Goal: Communication & Community: Participate in discussion

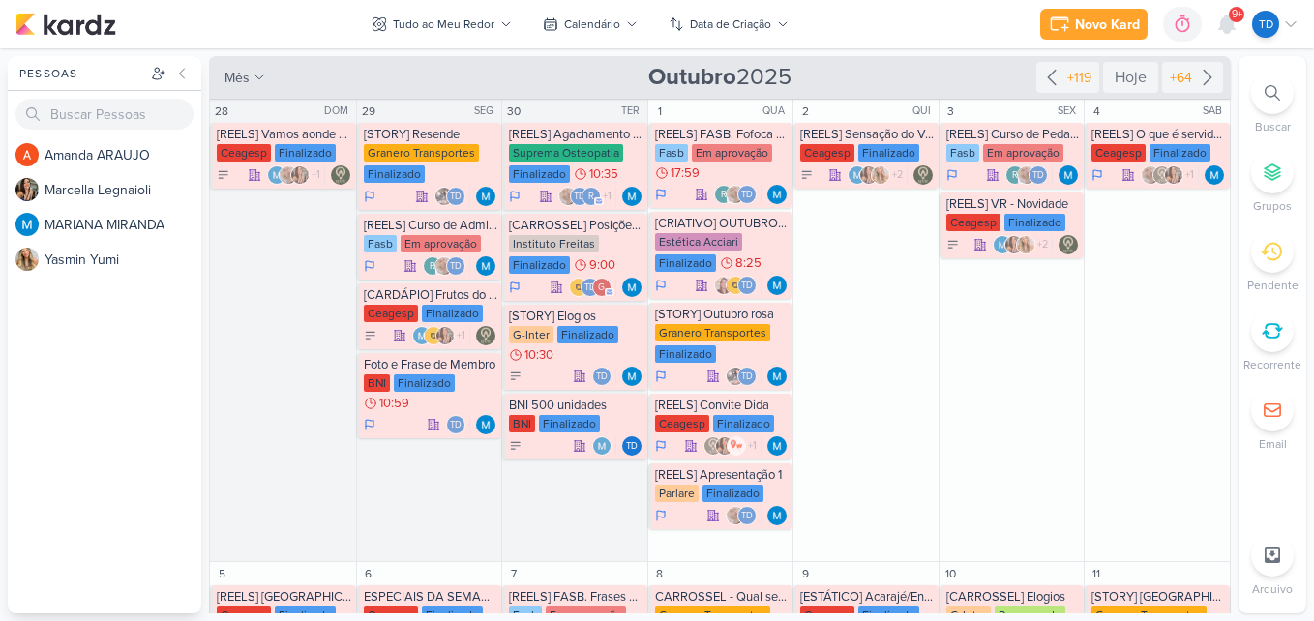
scroll to position [968, 0]
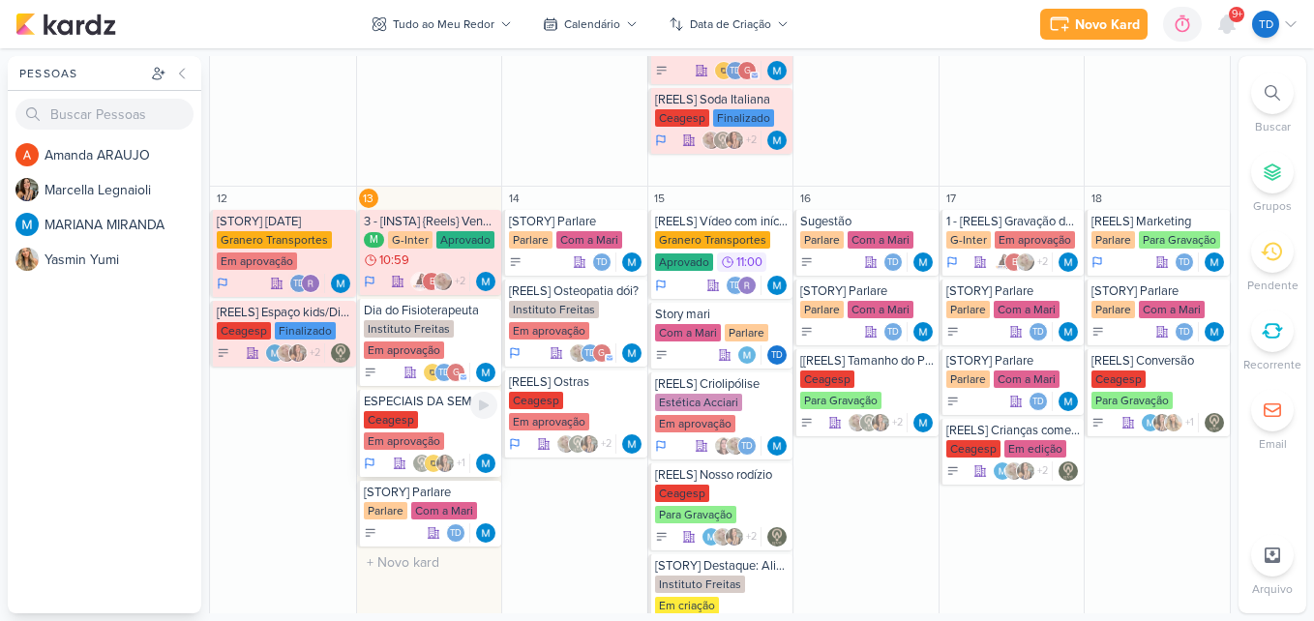
click at [417, 418] on div "Ceagesp Em aprovação" at bounding box center [431, 431] width 135 height 41
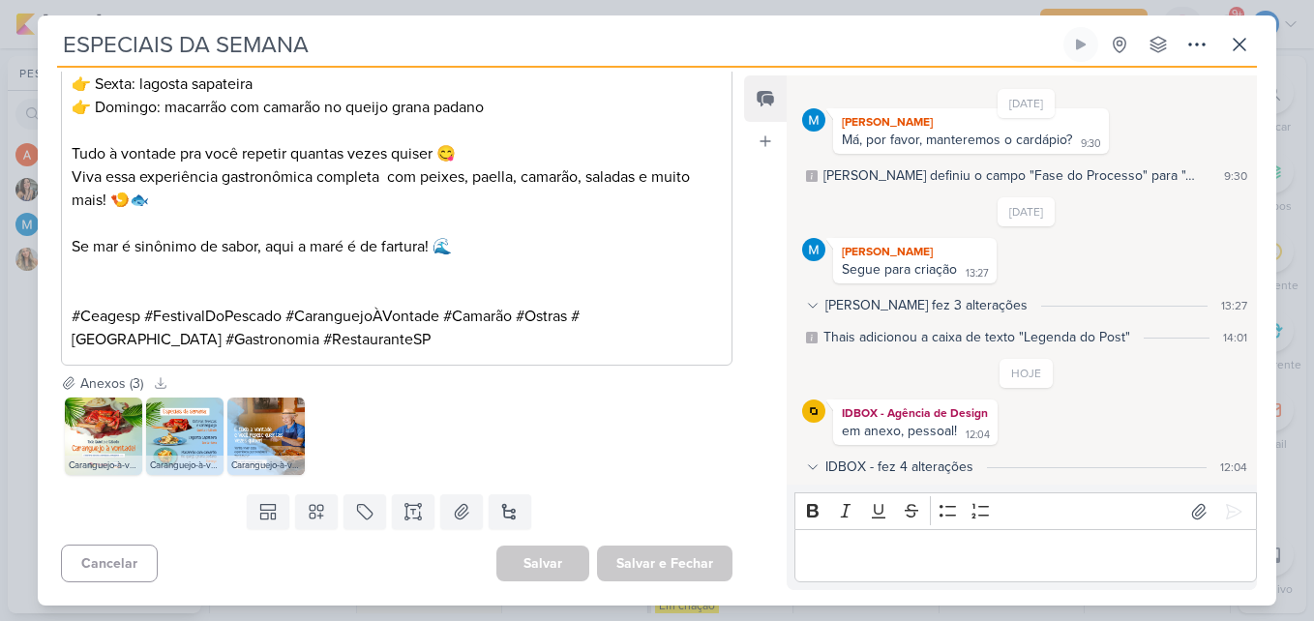
scroll to position [268, 0]
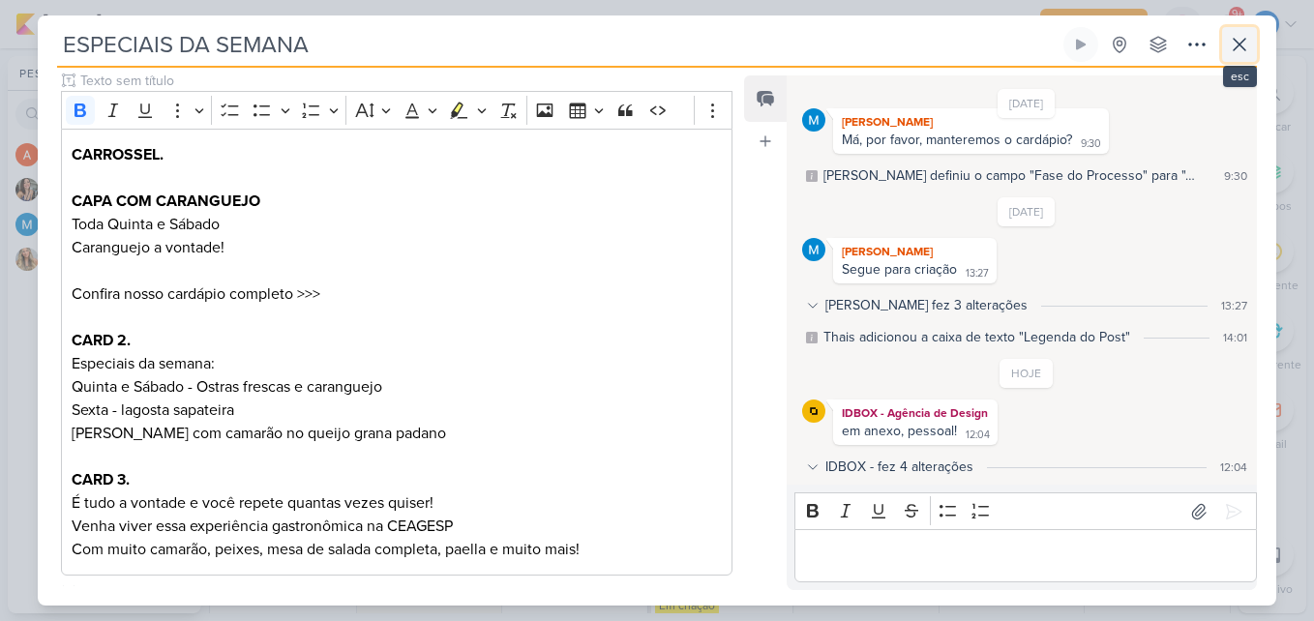
click at [1249, 36] on icon at bounding box center [1239, 44] width 23 height 23
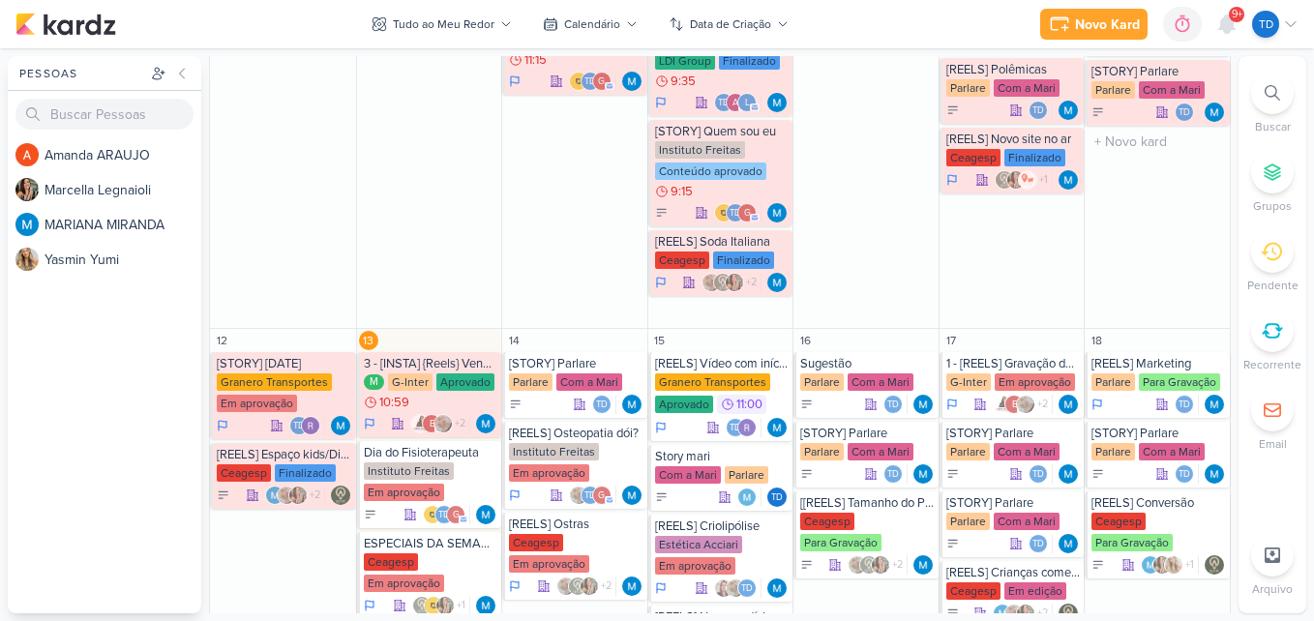
scroll to position [968, 0]
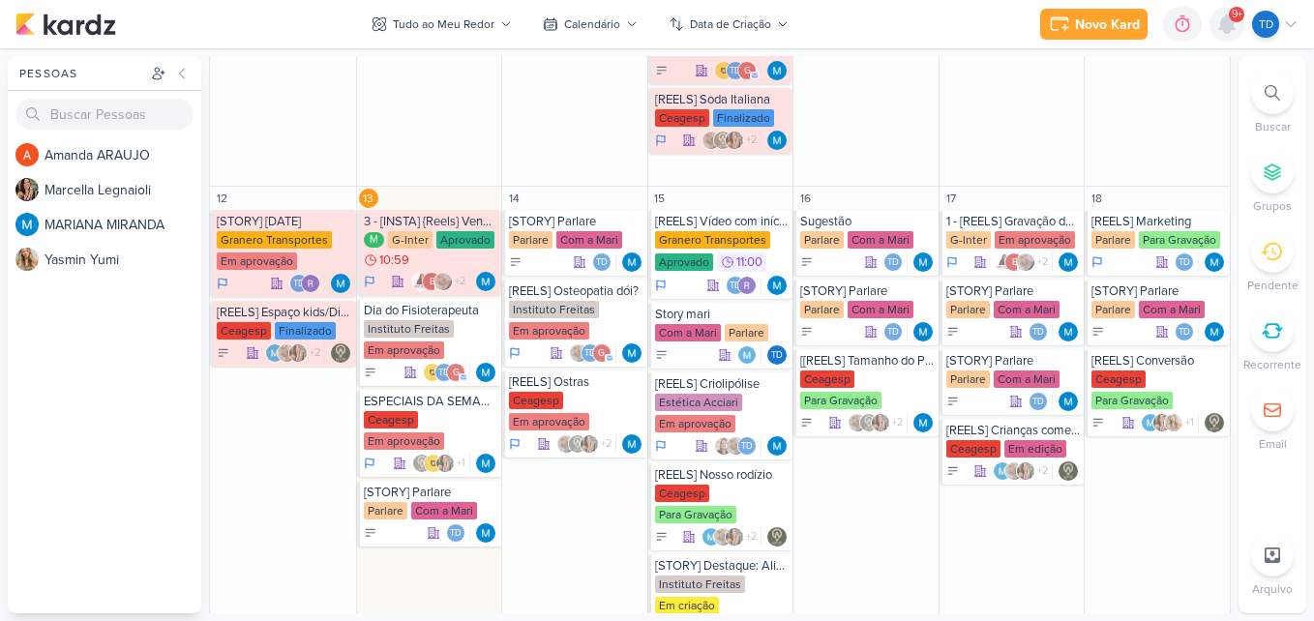
click at [1236, 25] on icon at bounding box center [1227, 24] width 23 height 23
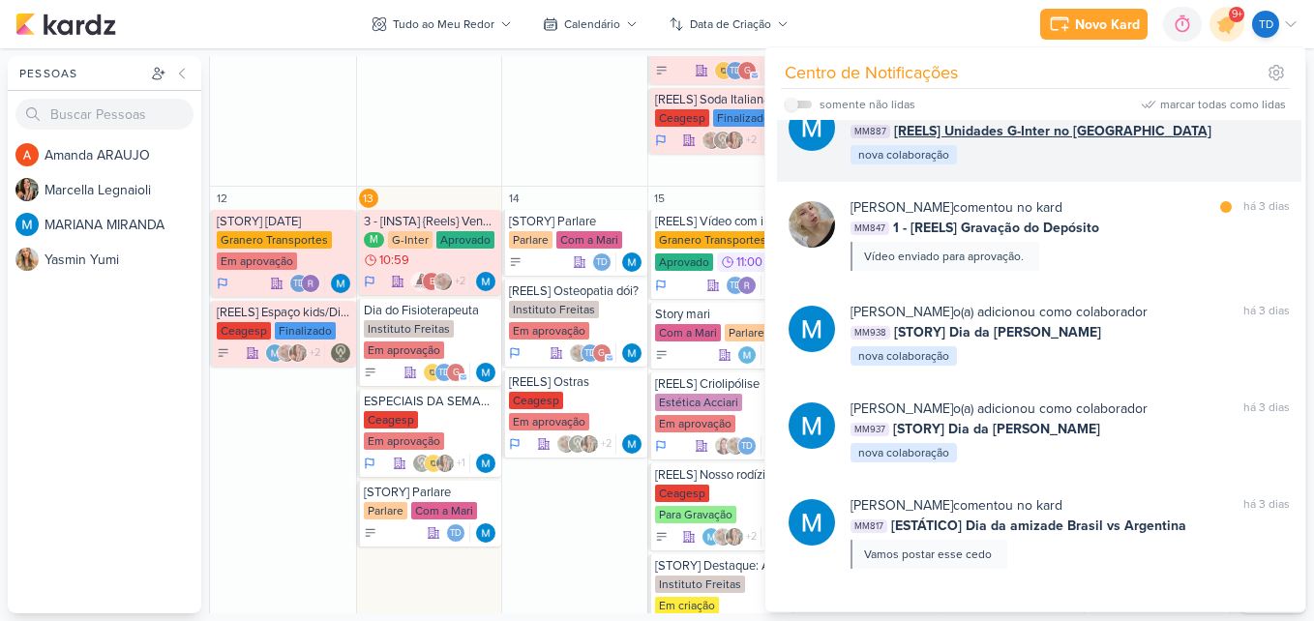
scroll to position [935, 0]
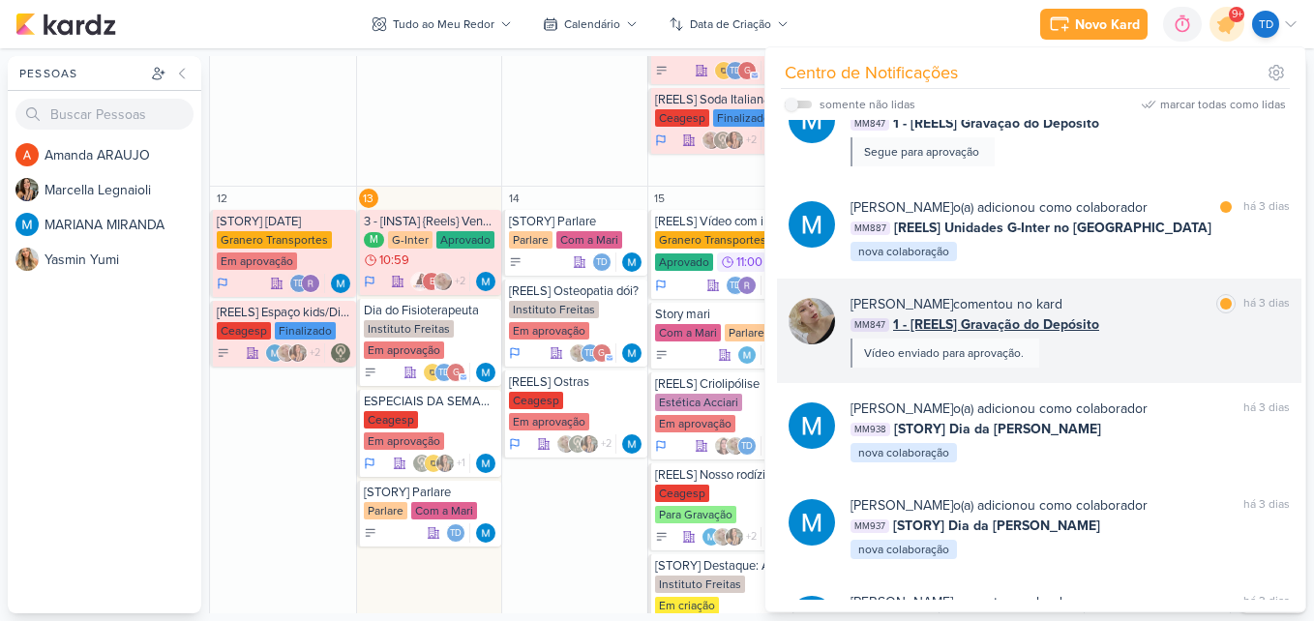
click at [1168, 346] on div "[PERSON_NAME] comentou no kard marcar como lida há 3 dias MM847 1 - [REELS] Gra…" at bounding box center [1070, 331] width 439 height 74
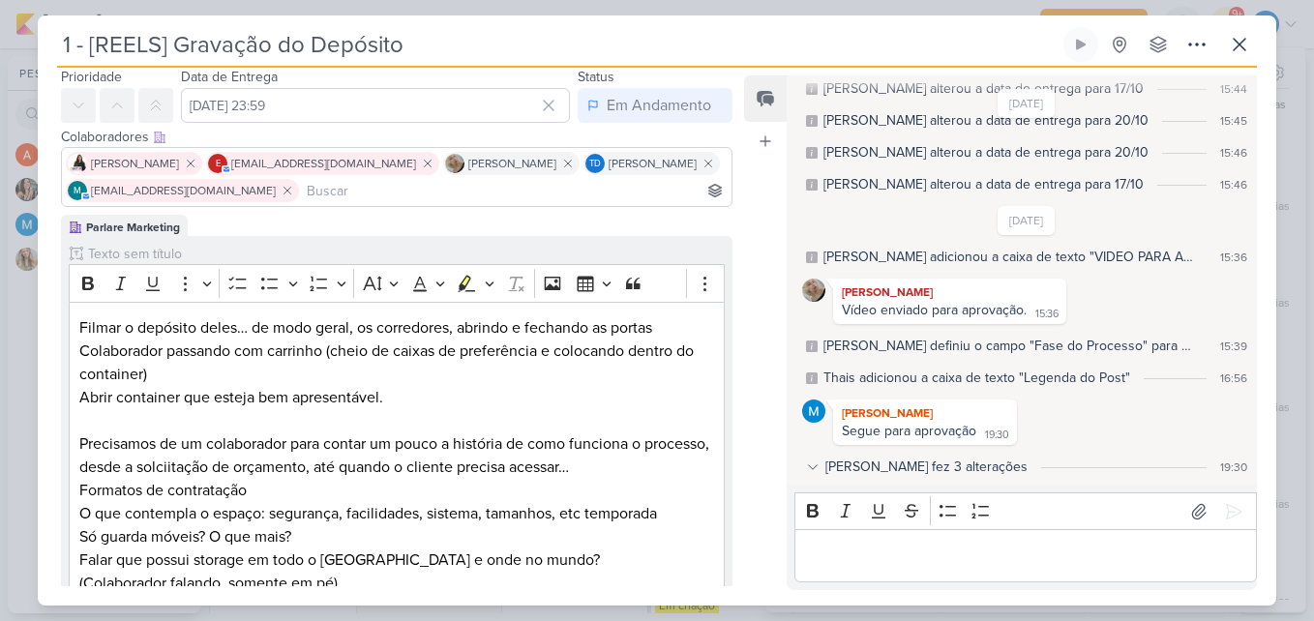
scroll to position [0, 0]
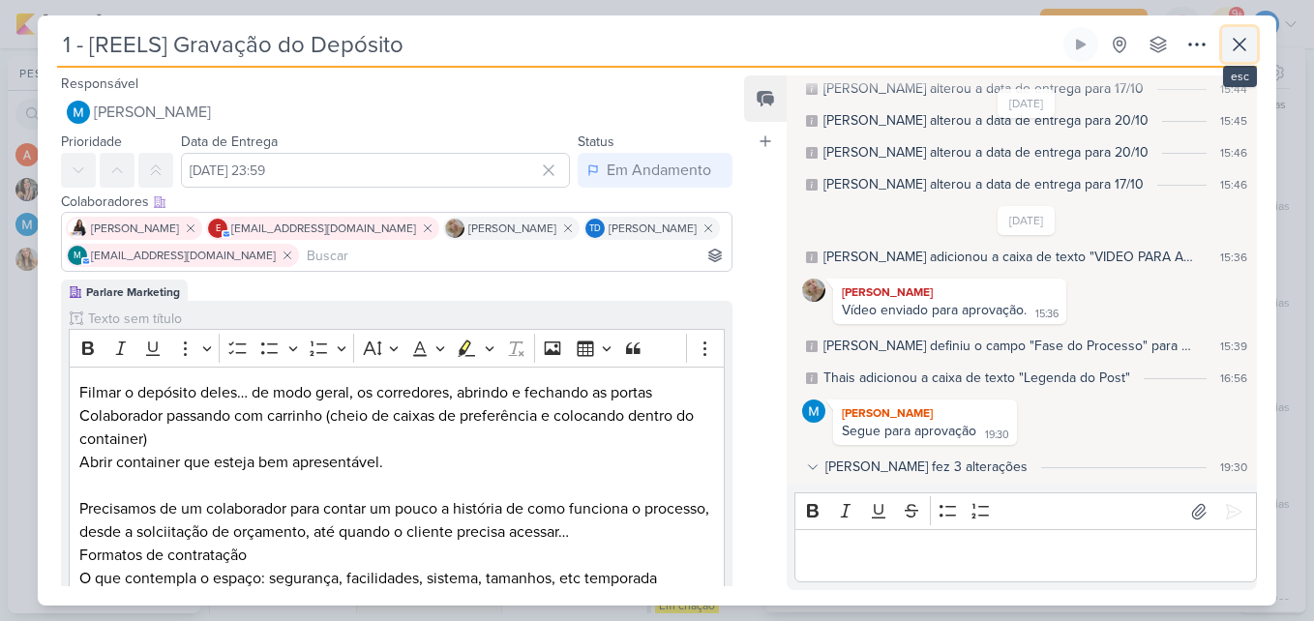
click at [1240, 49] on icon at bounding box center [1239, 44] width 23 height 23
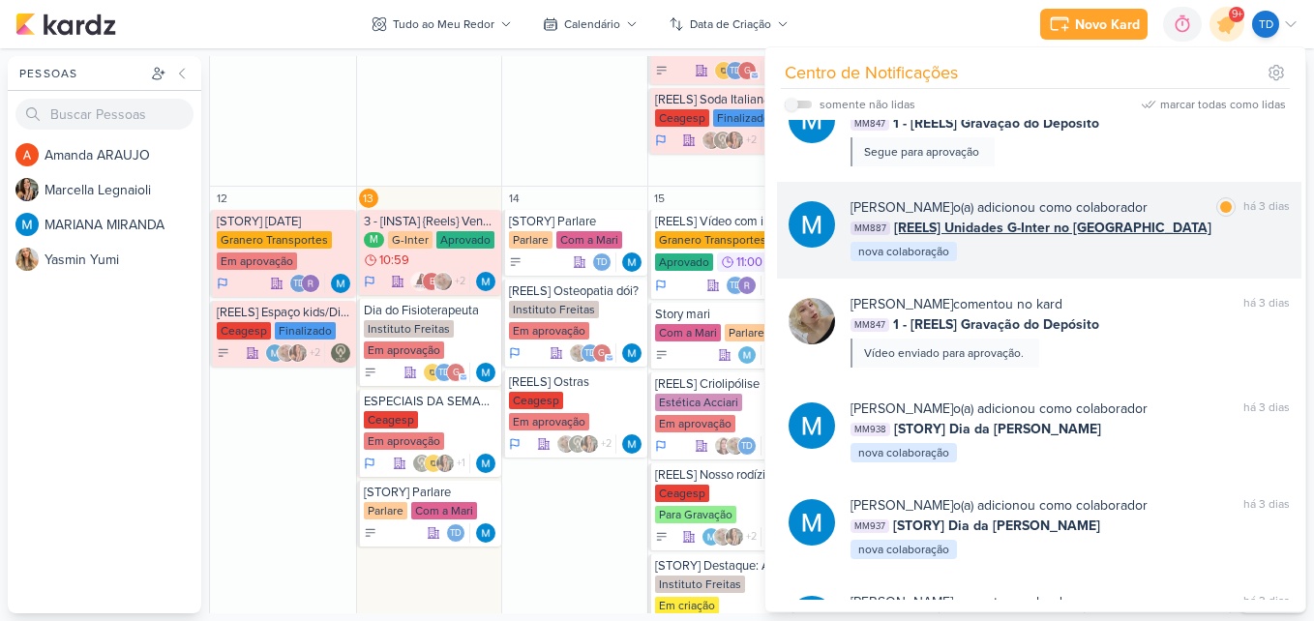
click at [1125, 230] on div "MM887 [REELS] Unidades G-Inter no [GEOGRAPHIC_DATA]" at bounding box center [1070, 228] width 439 height 20
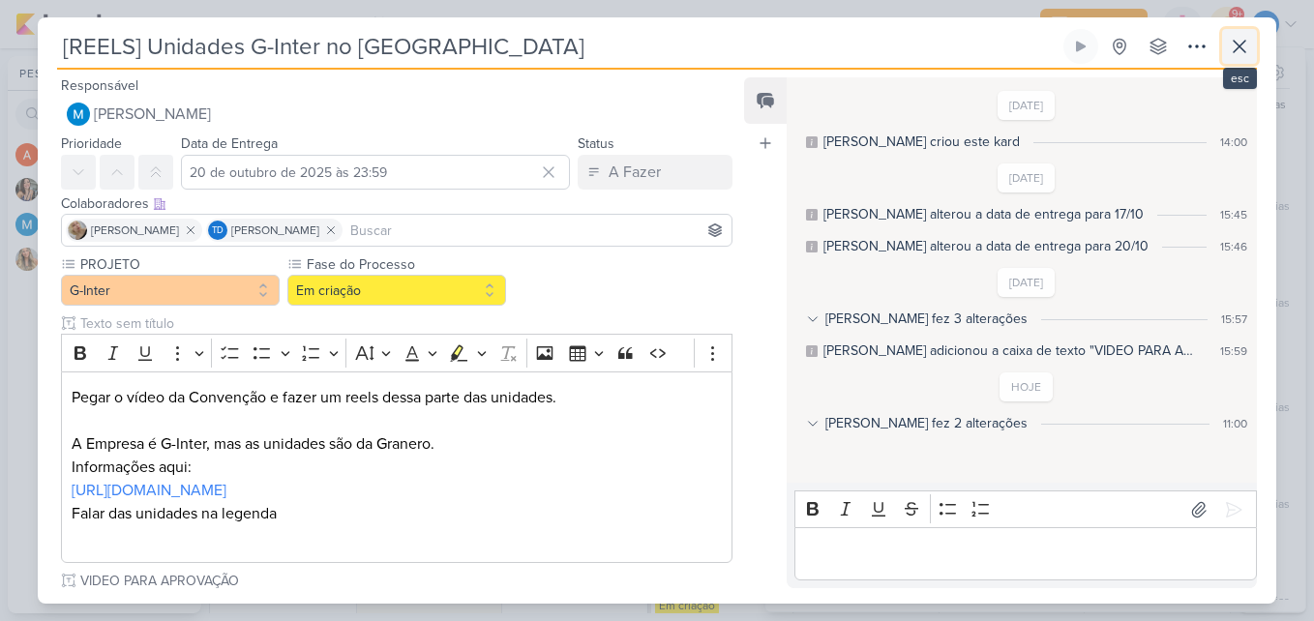
click at [1229, 50] on icon at bounding box center [1239, 46] width 23 height 23
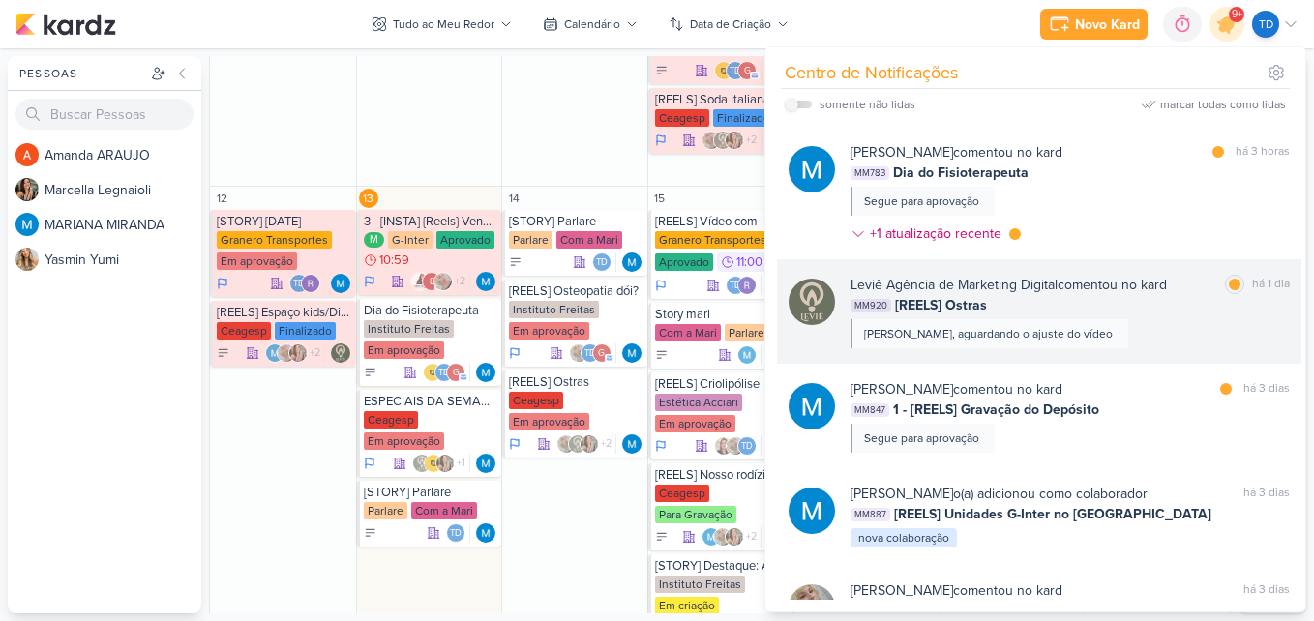
scroll to position [645, 0]
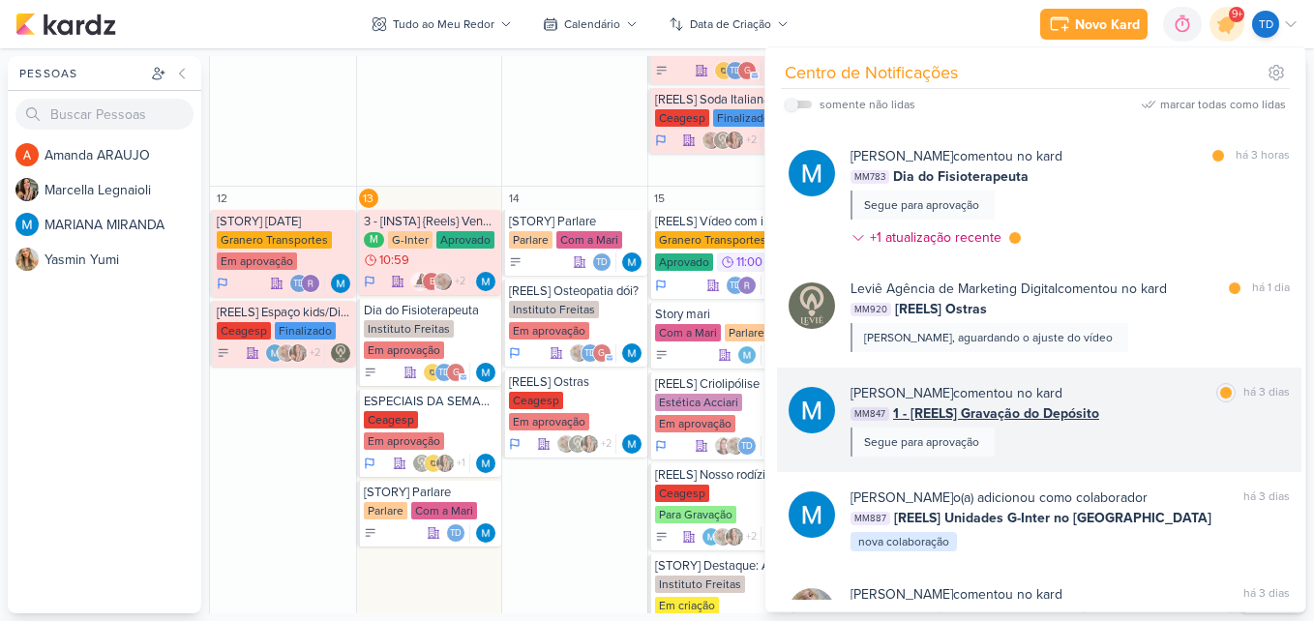
click at [1127, 428] on div "[PERSON_NAME] comentou no kard marcar como lida há 3 dias MM847 1 - [REELS] Gra…" at bounding box center [1070, 420] width 439 height 74
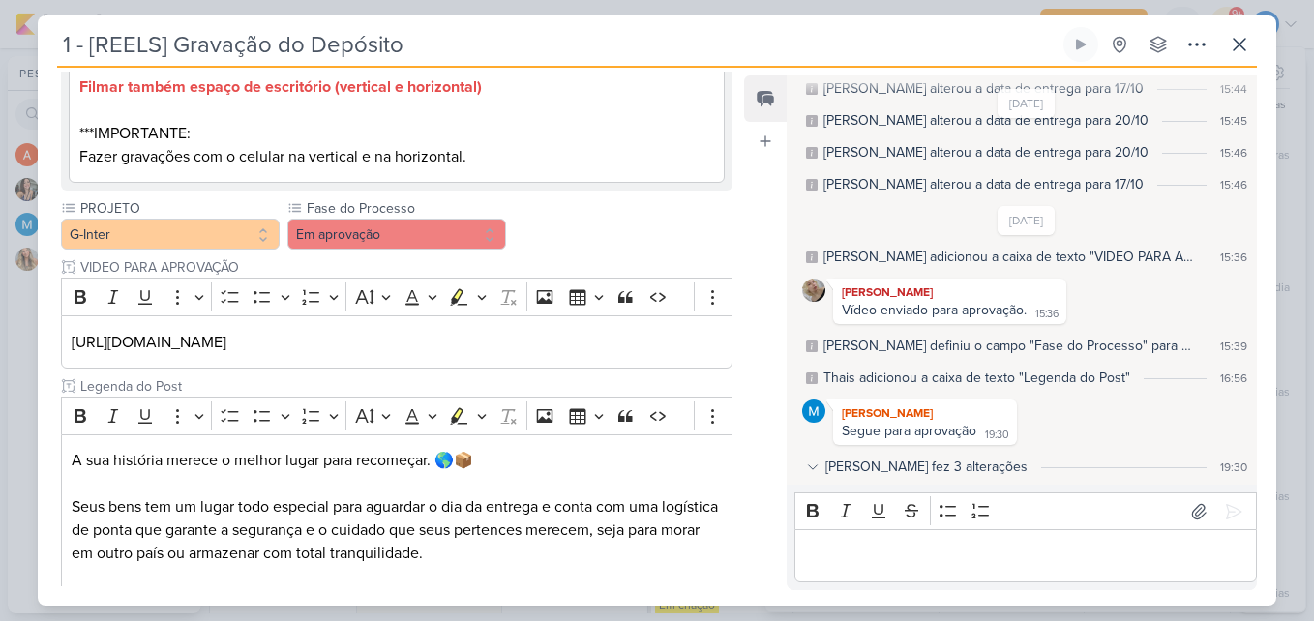
scroll to position [917, 0]
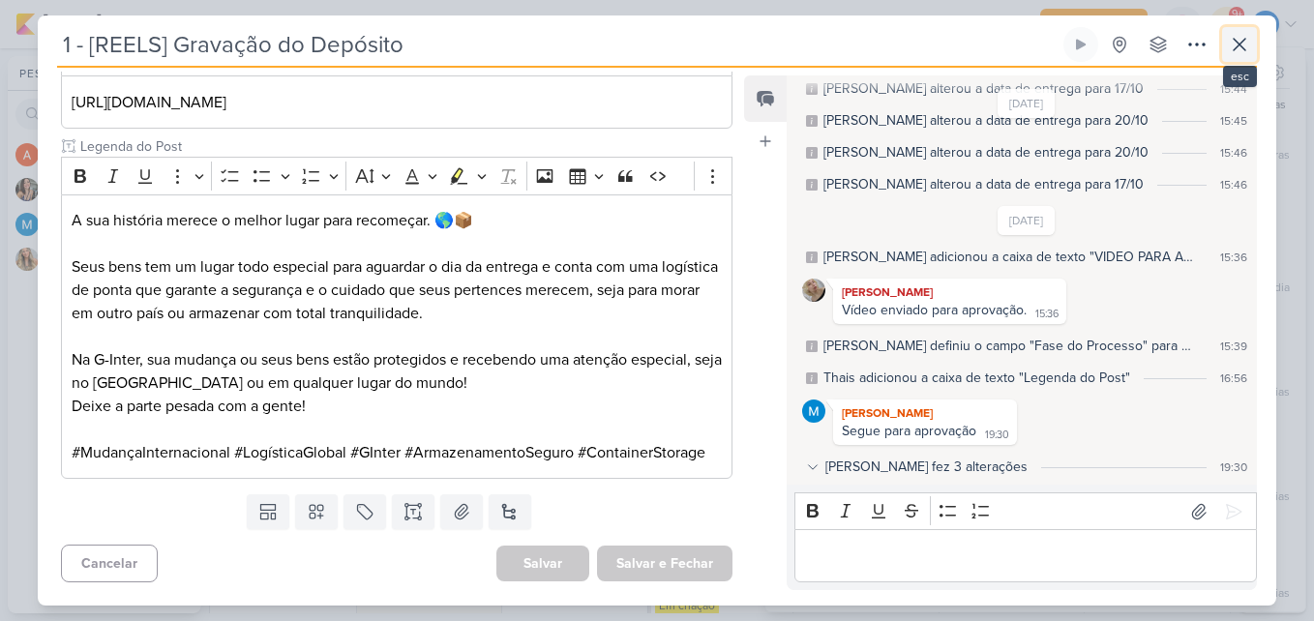
click at [1228, 56] on button at bounding box center [1239, 44] width 35 height 35
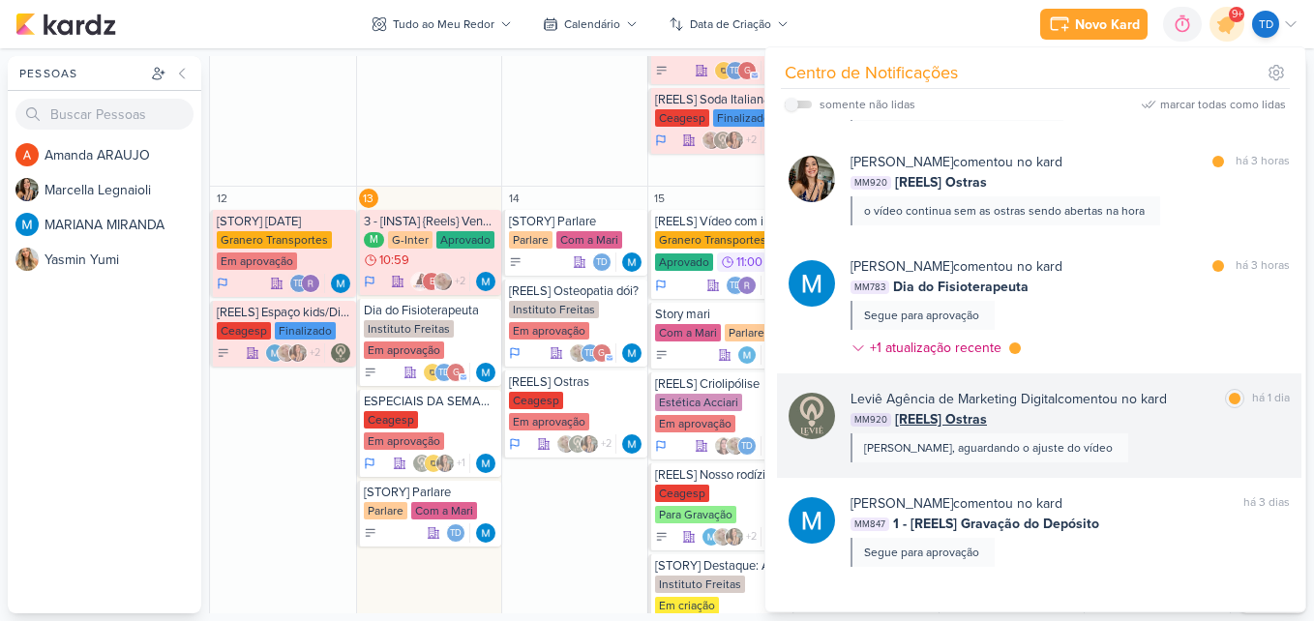
scroll to position [451, 0]
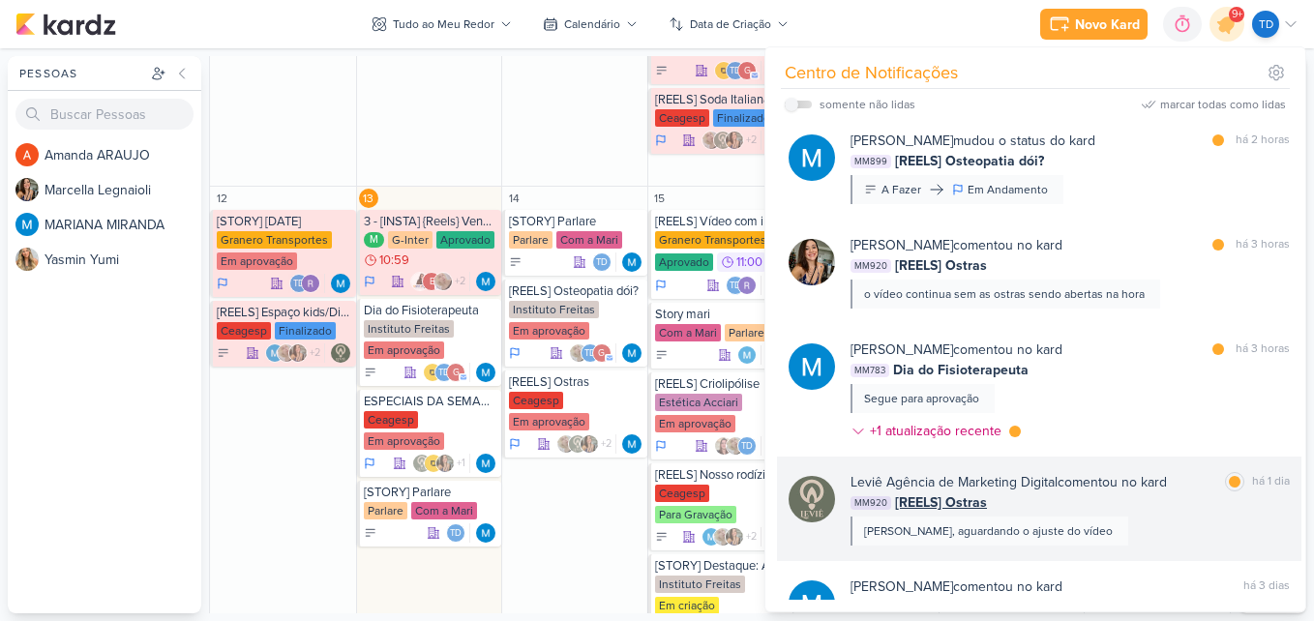
click at [1136, 523] on div "Leviê Agência de Marketing Digital comentou no kard marcar como lida há 1 dia M…" at bounding box center [1070, 509] width 439 height 74
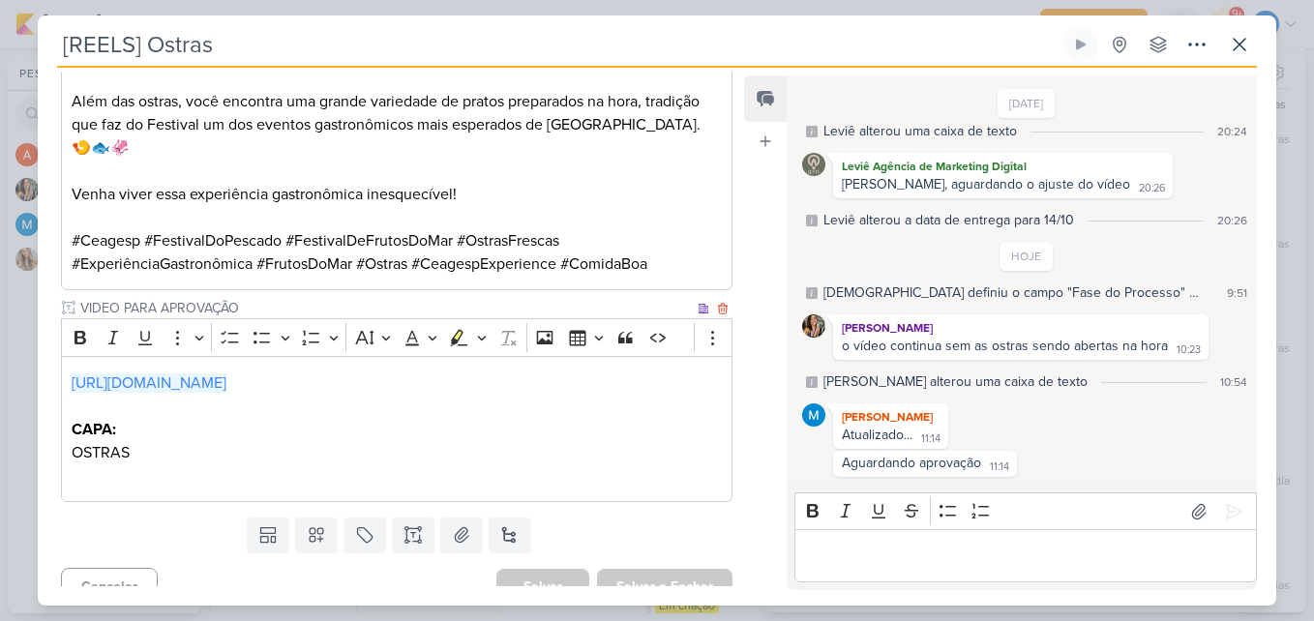
scroll to position [0, 0]
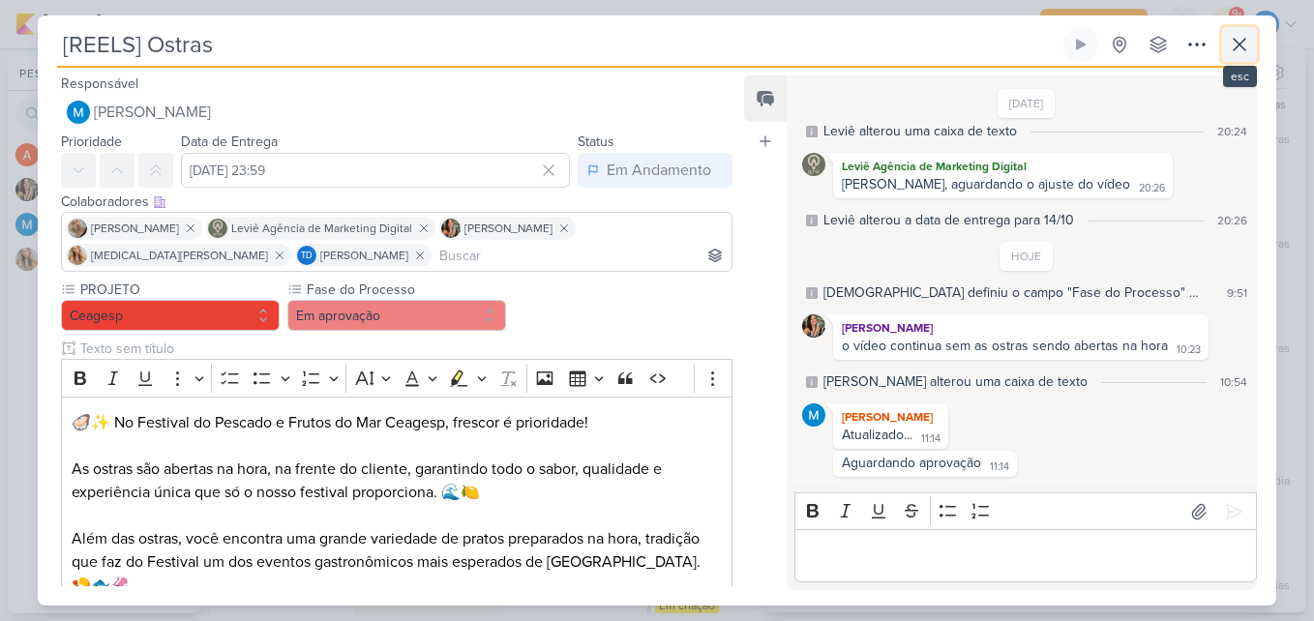
click at [1234, 29] on button at bounding box center [1239, 44] width 35 height 35
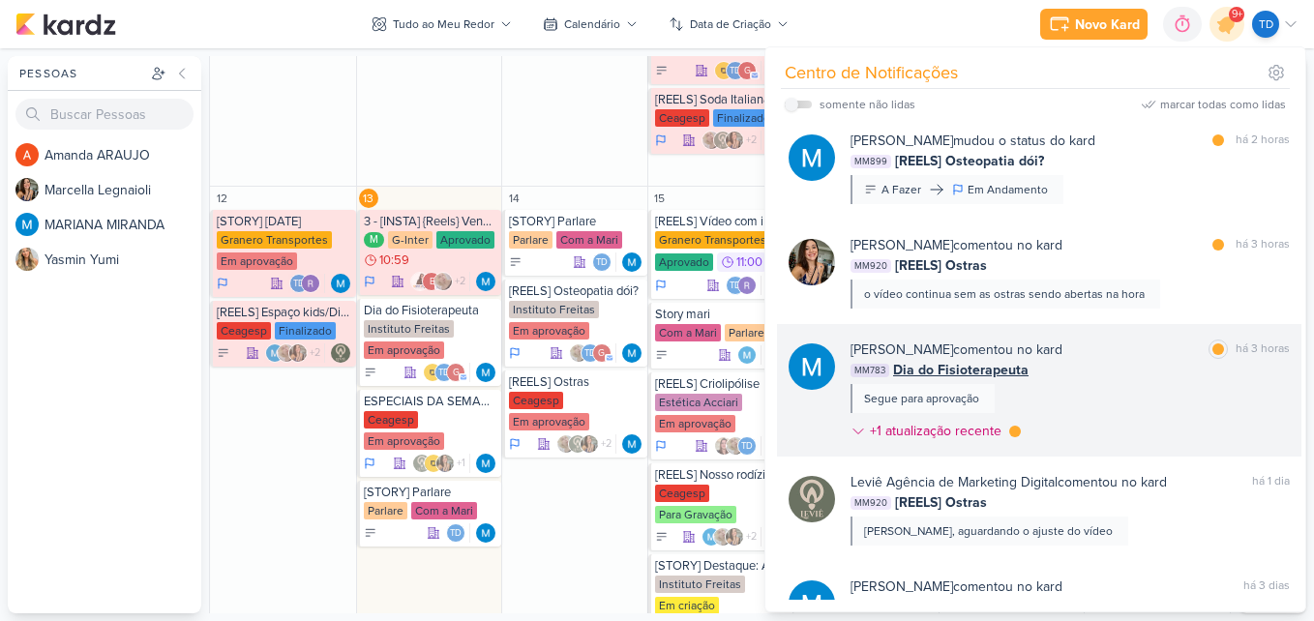
click at [1127, 385] on div "[PERSON_NAME] comentou no kard marcar como lida há 3 horas MM783 Dia do Fisiote…" at bounding box center [1070, 394] width 439 height 109
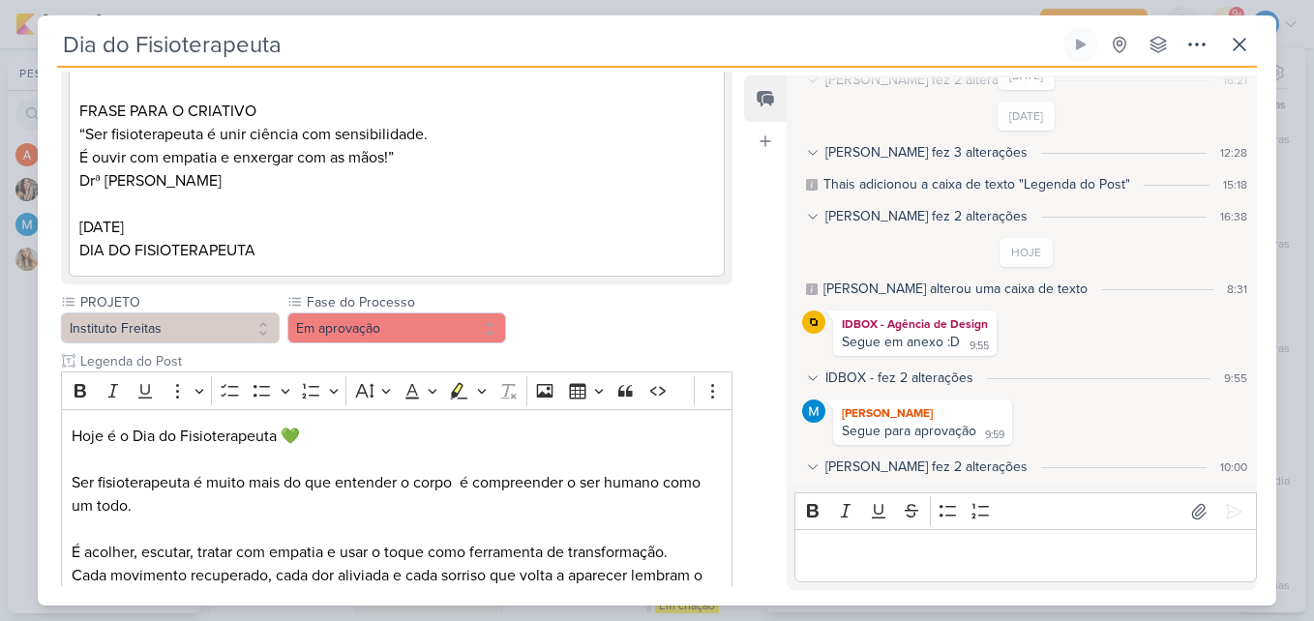
scroll to position [119, 0]
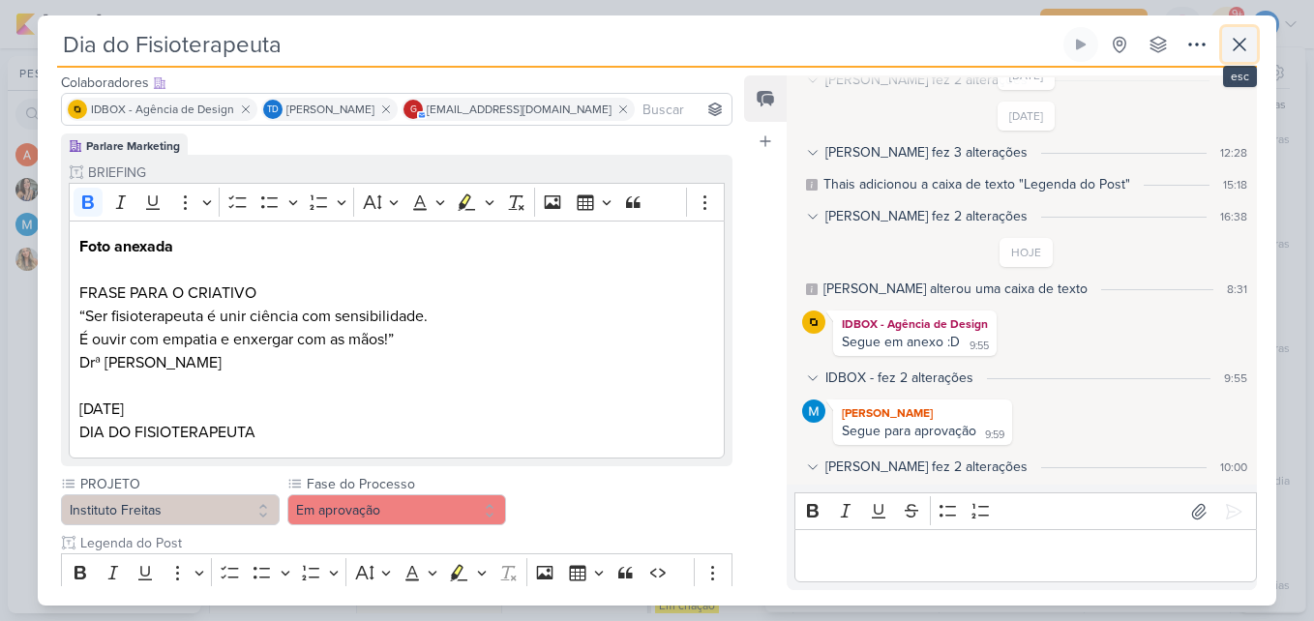
click at [1237, 38] on icon at bounding box center [1239, 44] width 23 height 23
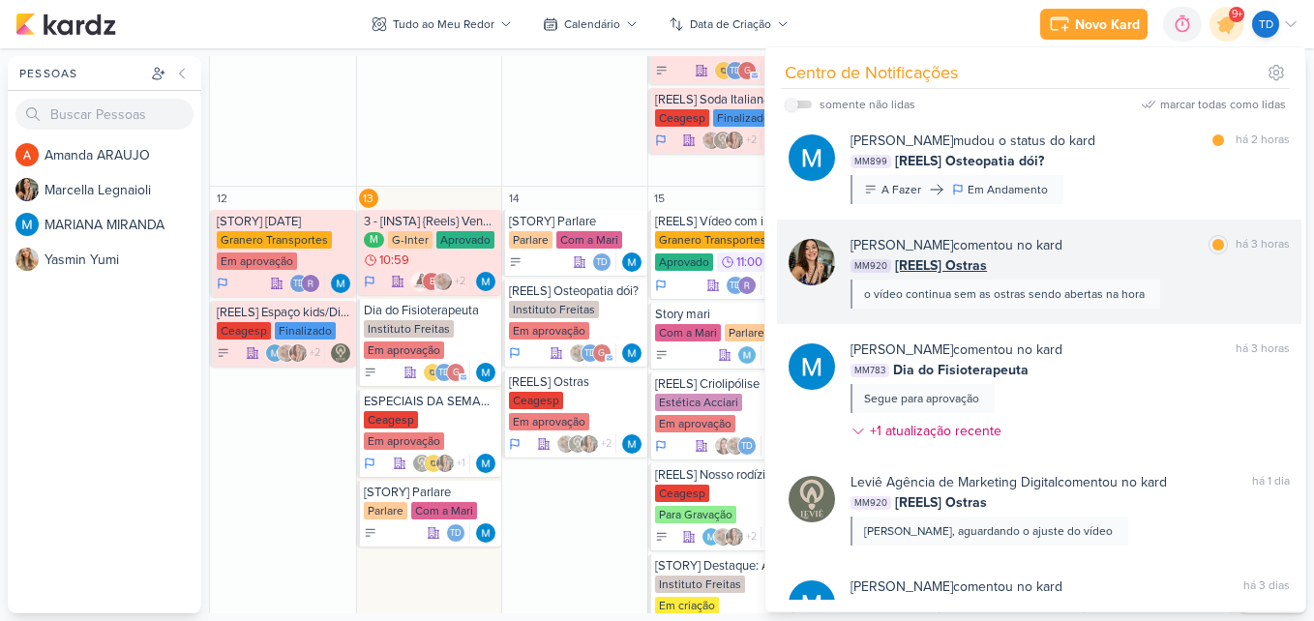
click at [1107, 272] on div "MM920 [REELS] Ostras" at bounding box center [1070, 266] width 439 height 20
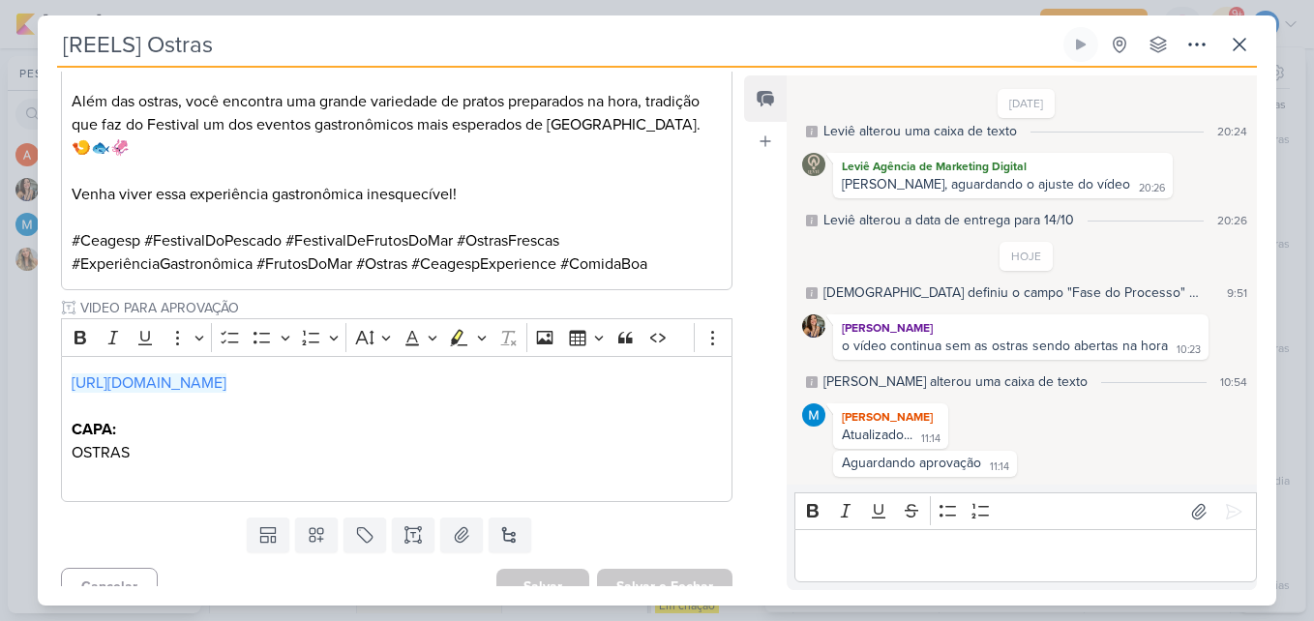
scroll to position [0, 0]
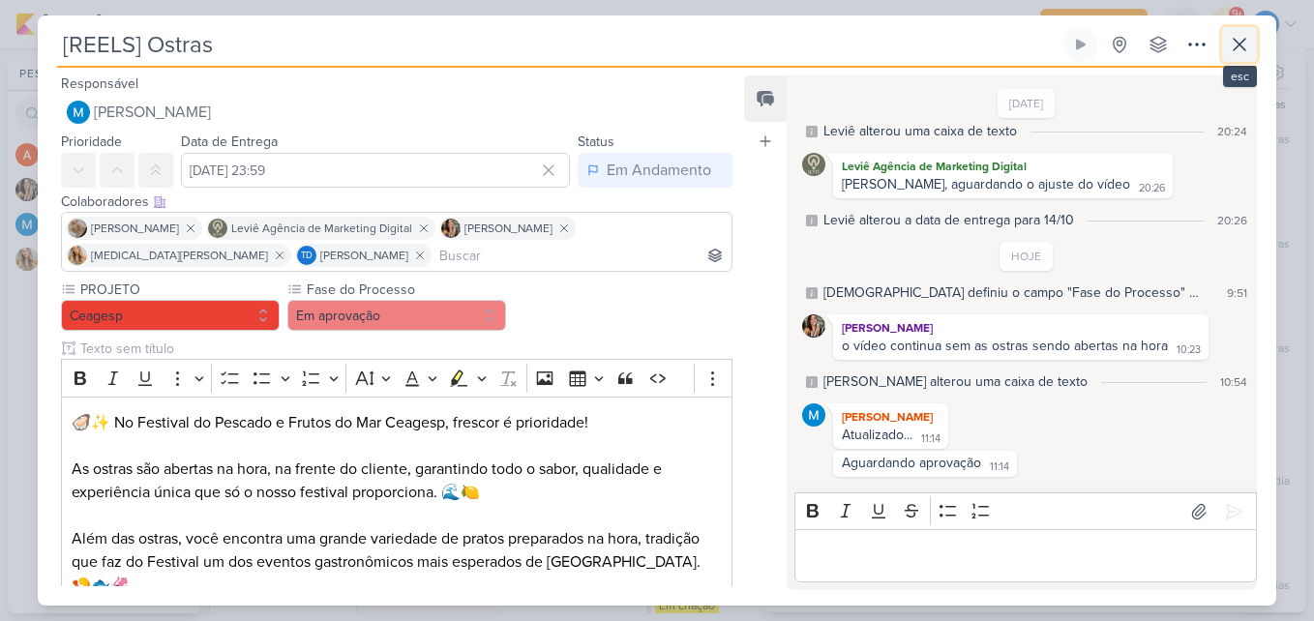
click at [1234, 47] on icon at bounding box center [1239, 44] width 23 height 23
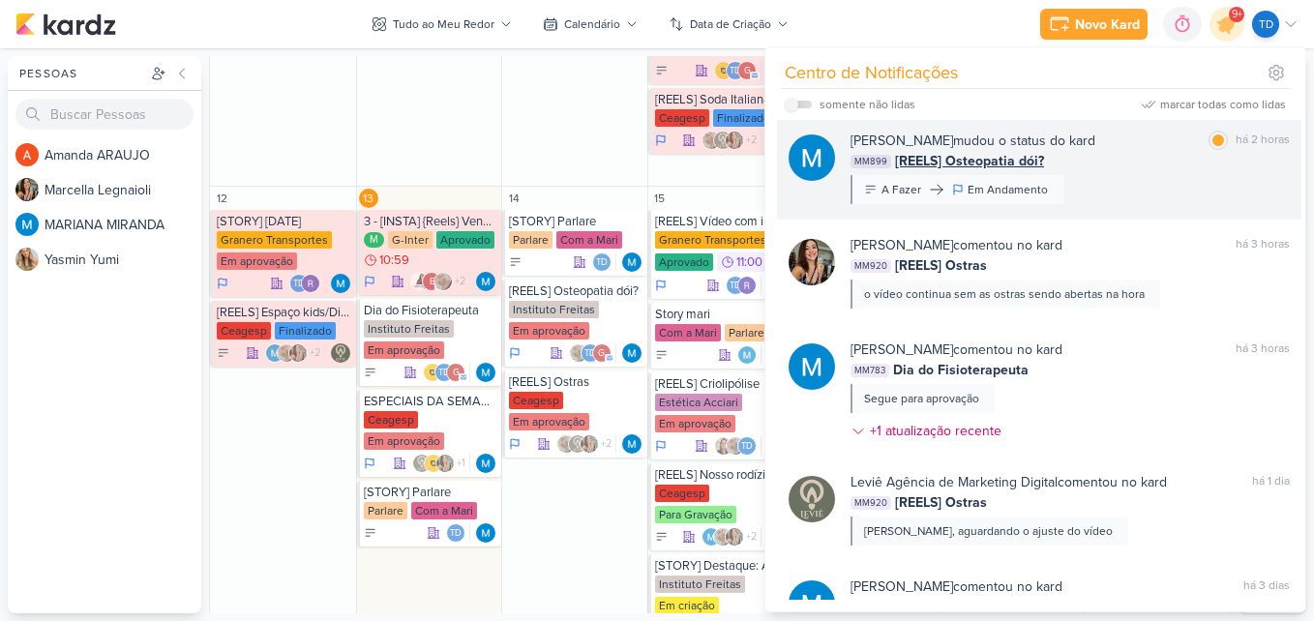
click at [1102, 165] on div "MM899 [REELS] Osteopatia dói?" at bounding box center [1070, 161] width 439 height 20
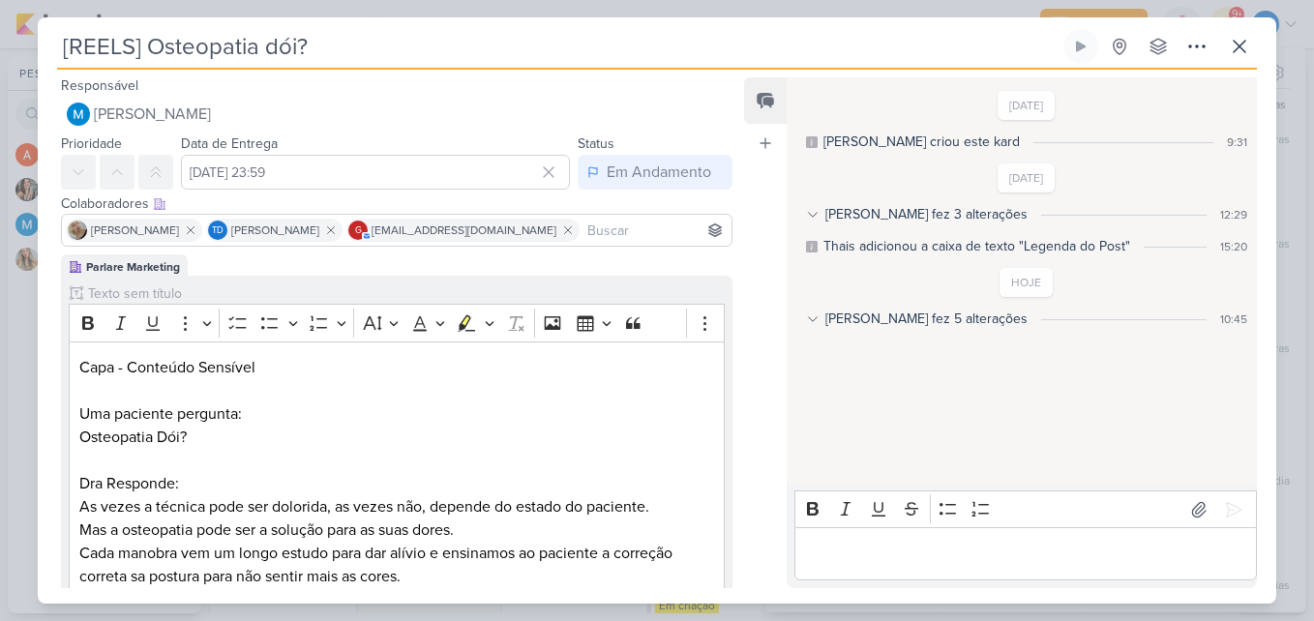
scroll to position [387, 0]
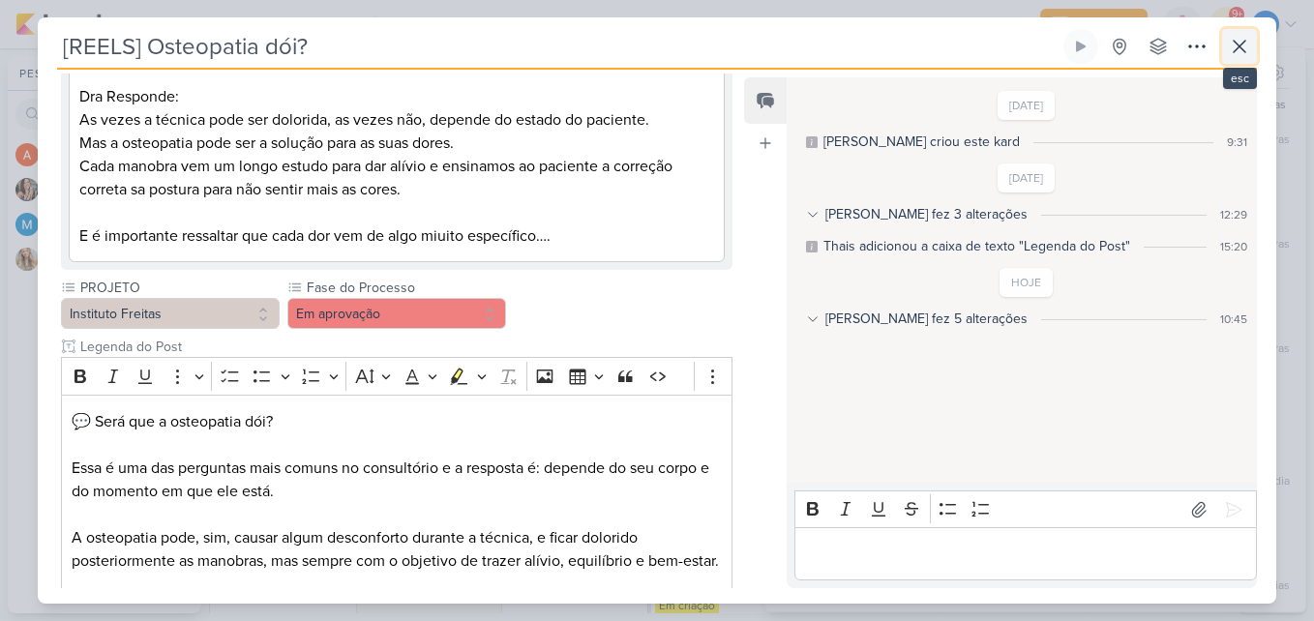
click at [1230, 45] on icon at bounding box center [1239, 46] width 23 height 23
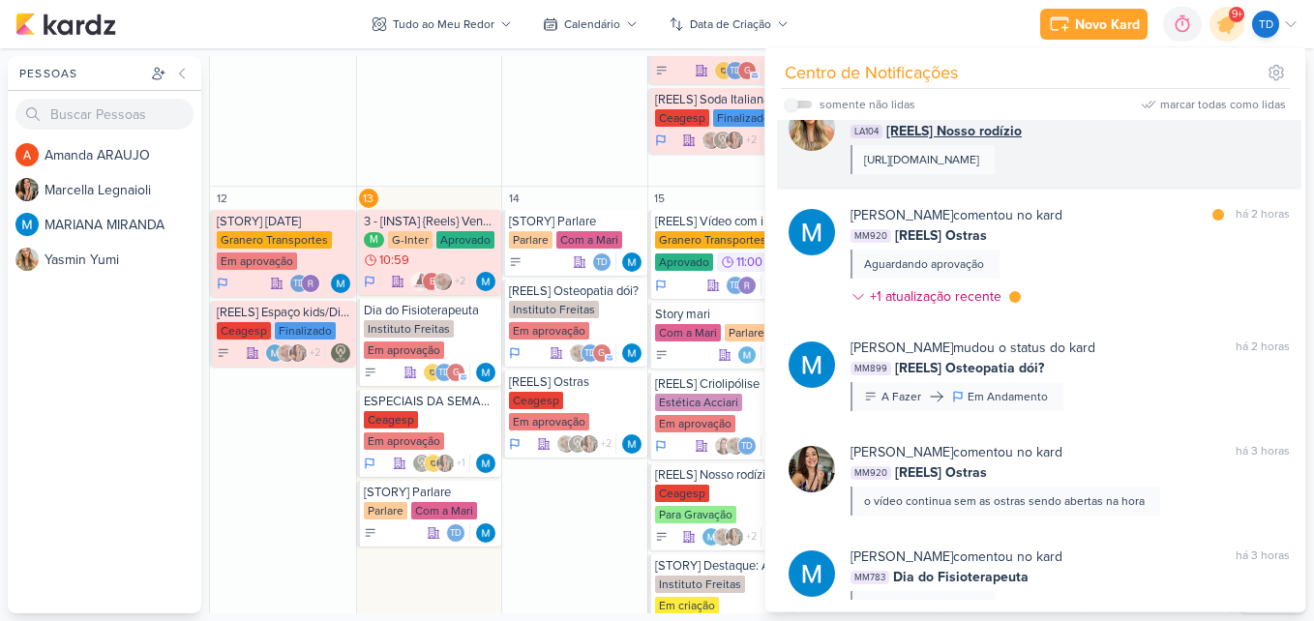
scroll to position [161, 0]
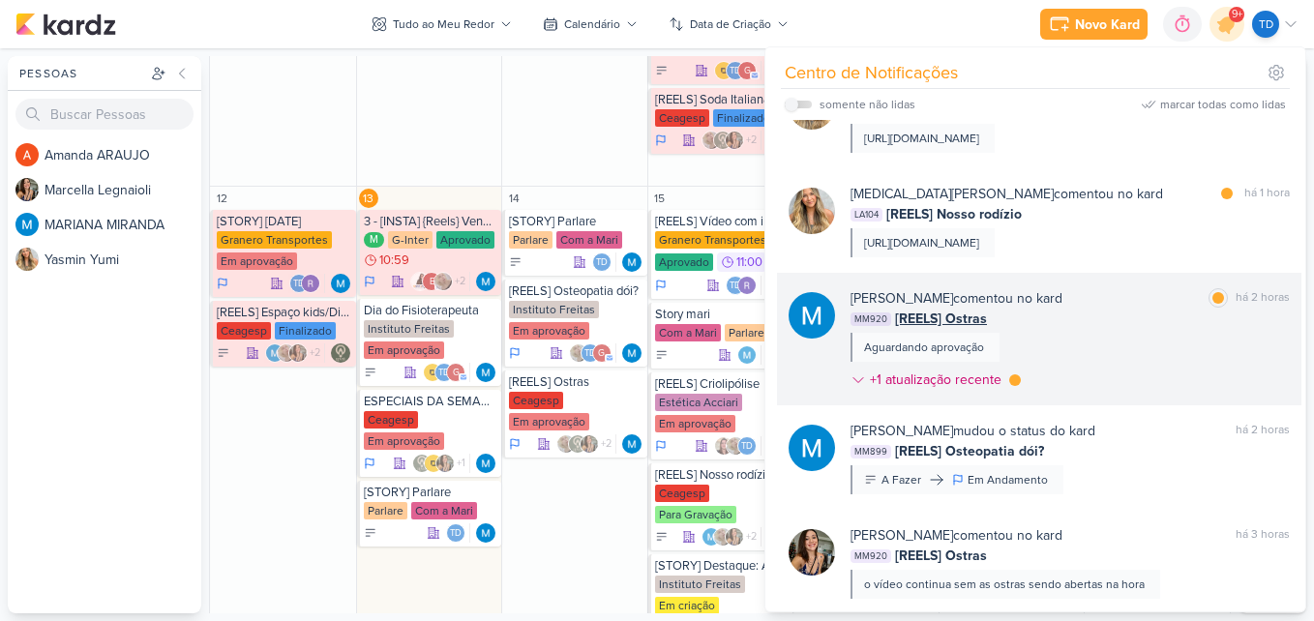
click at [1124, 350] on div "[PERSON_NAME] comentou no kard marcar como lida há 2 horas MM920 [REELS] Ostras…" at bounding box center [1070, 342] width 439 height 109
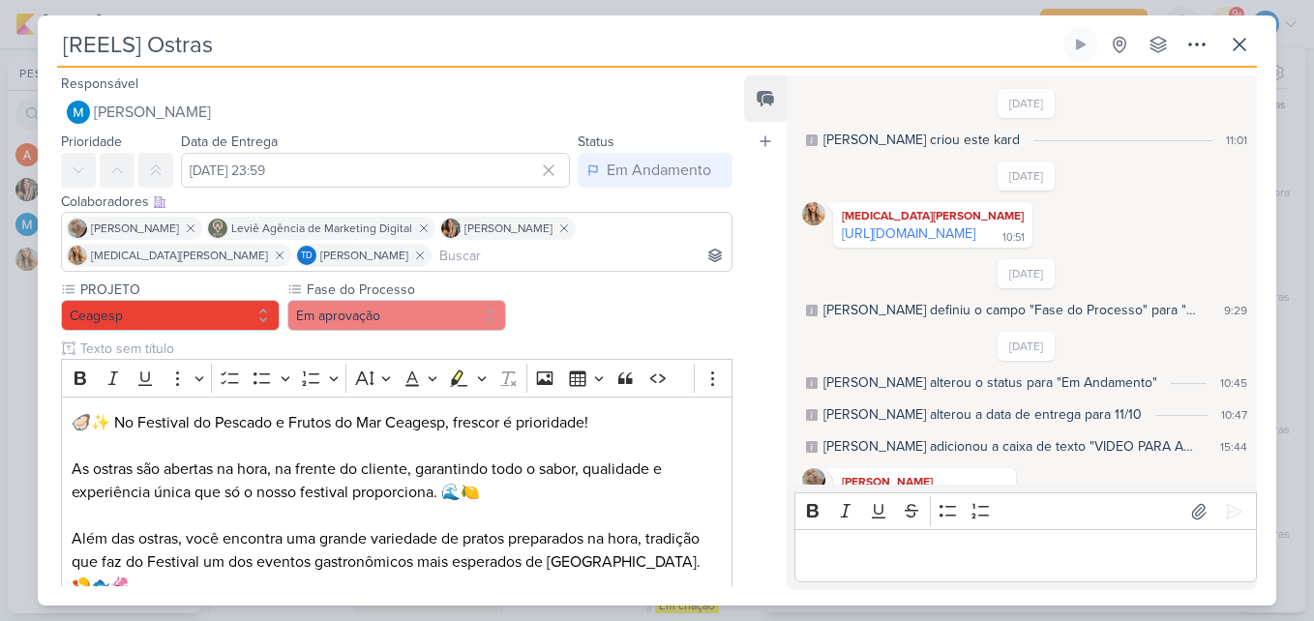
scroll to position [608, 0]
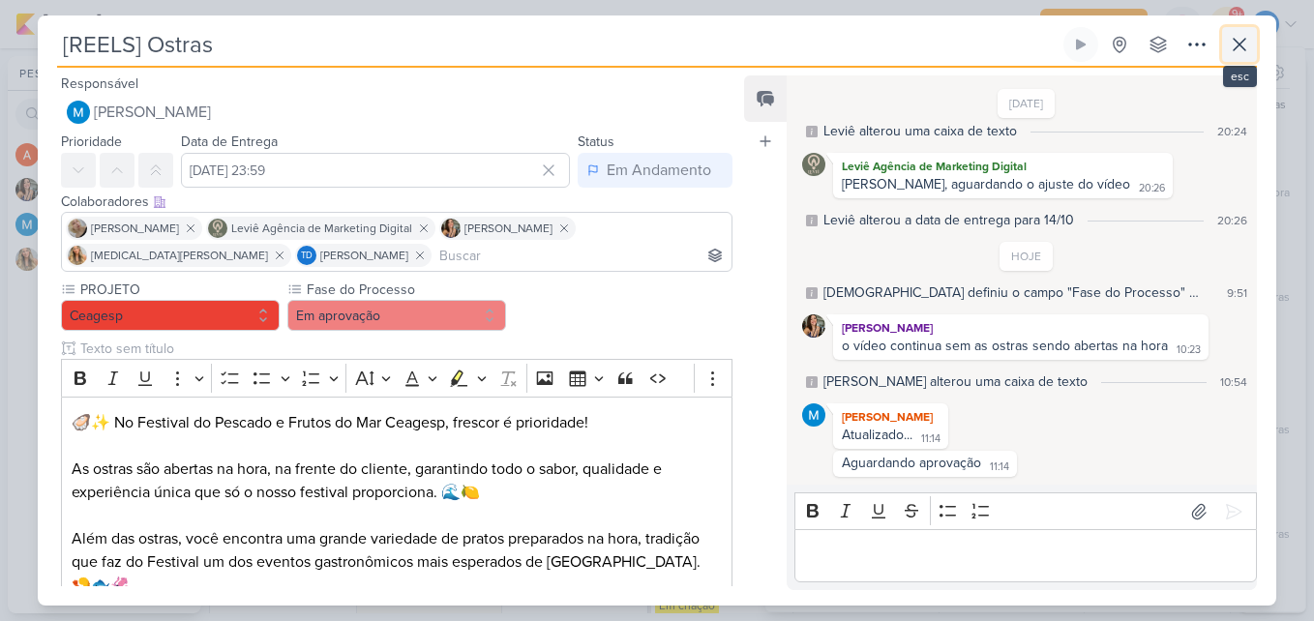
click at [1234, 60] on button at bounding box center [1239, 44] width 35 height 35
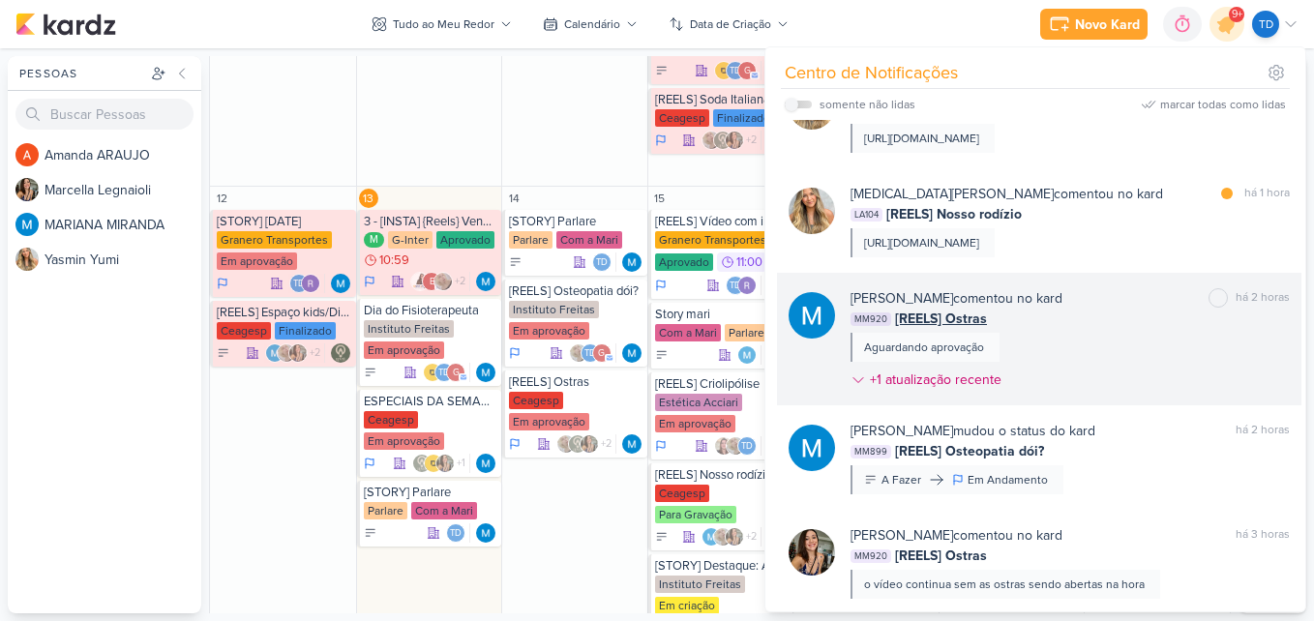
scroll to position [64, 0]
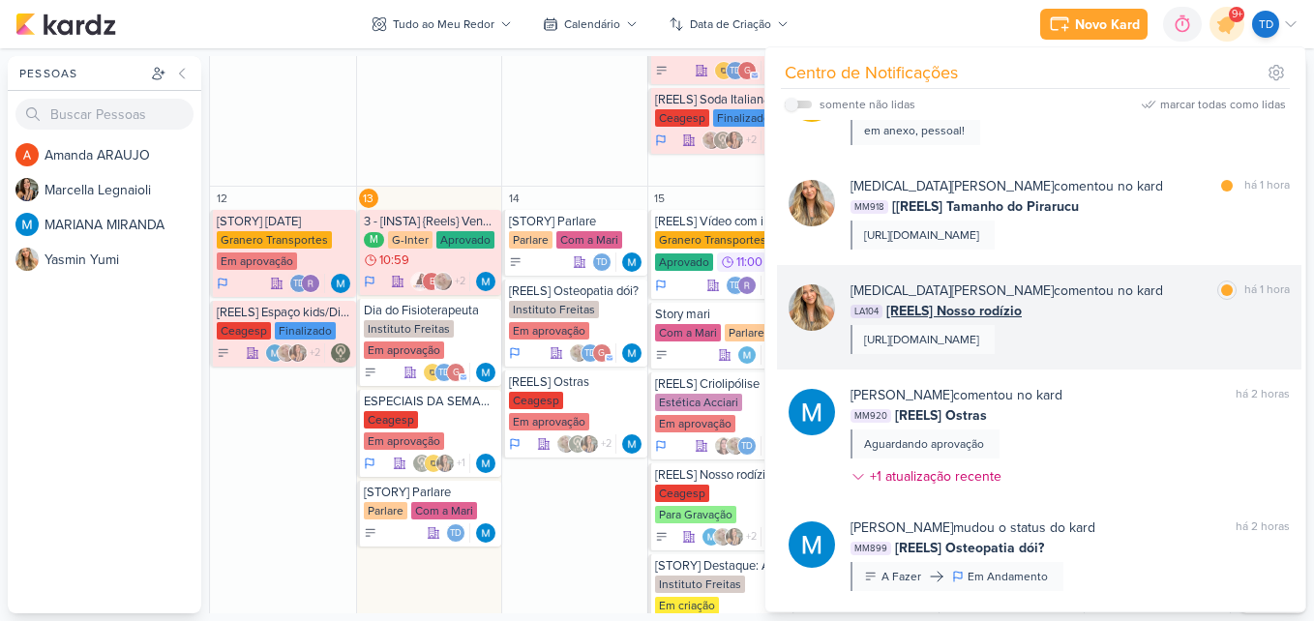
click at [1097, 316] on div "LA104 [REELS] Nosso rodízio" at bounding box center [1070, 311] width 439 height 20
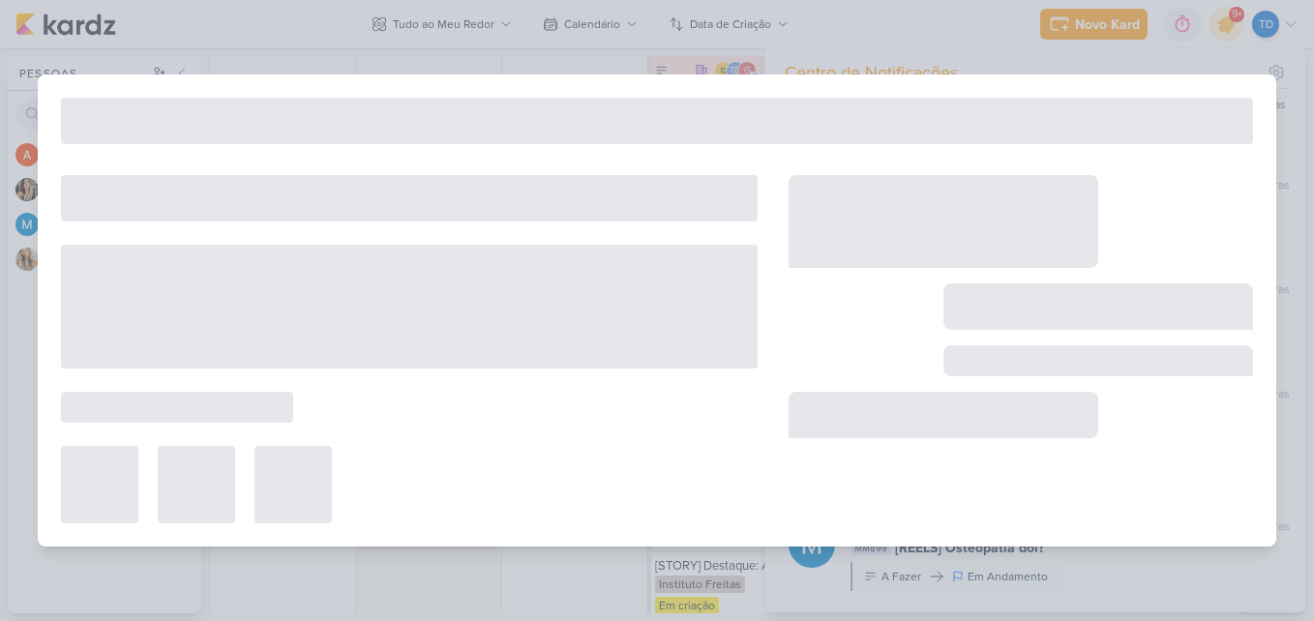
type input "[REELS] Nosso rodízio"
type input "15 de outubro de 2025 às 23:59"
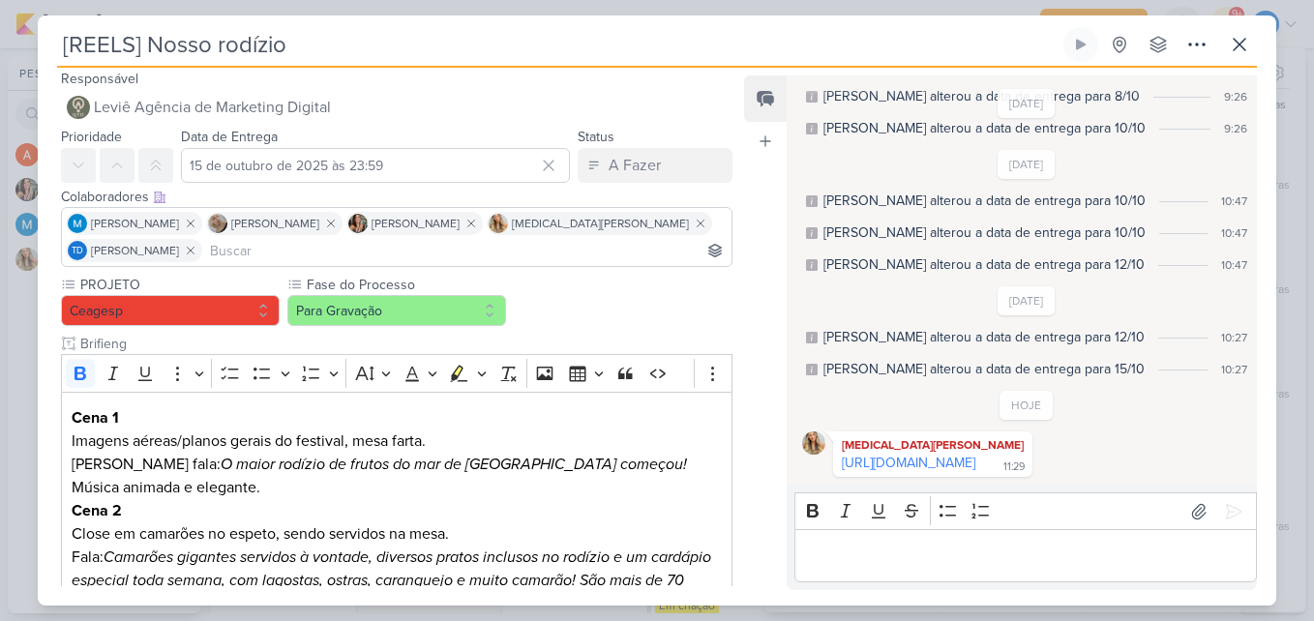
scroll to position [0, 0]
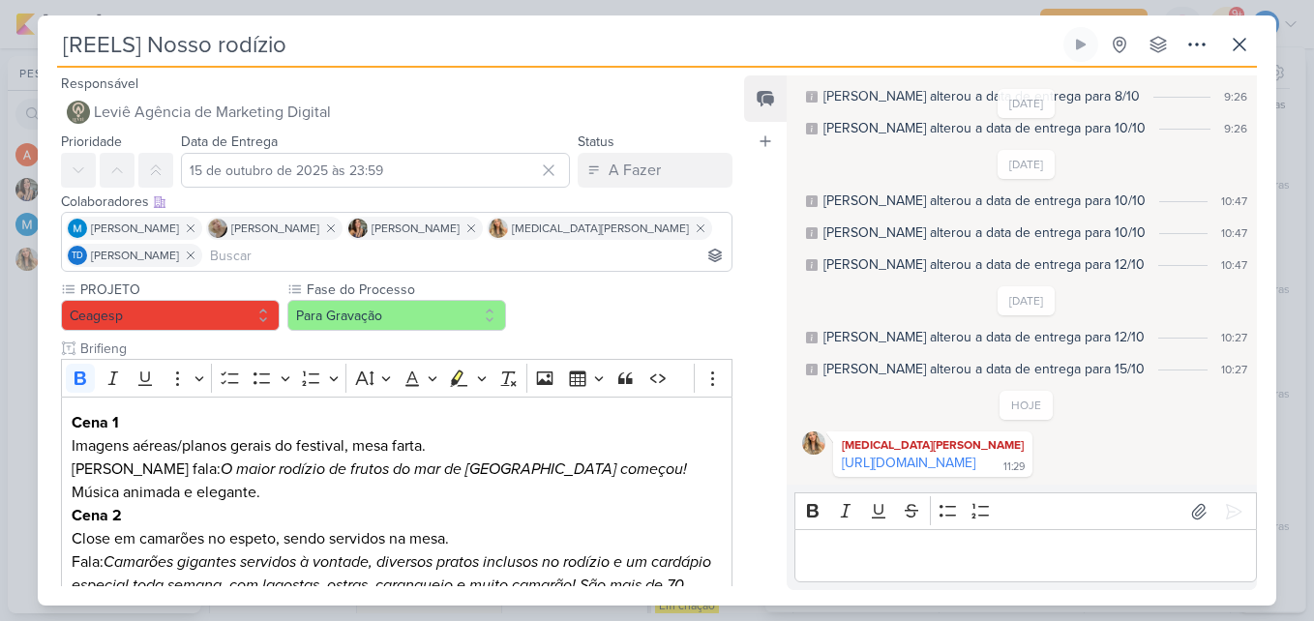
click at [1243, 62] on div "[REELS] Nosso rodízio Criado por [DEMOGRAPHIC_DATA] nenhum grupo disponível" at bounding box center [657, 47] width 1200 height 41
click at [1244, 53] on icon at bounding box center [1239, 44] width 23 height 23
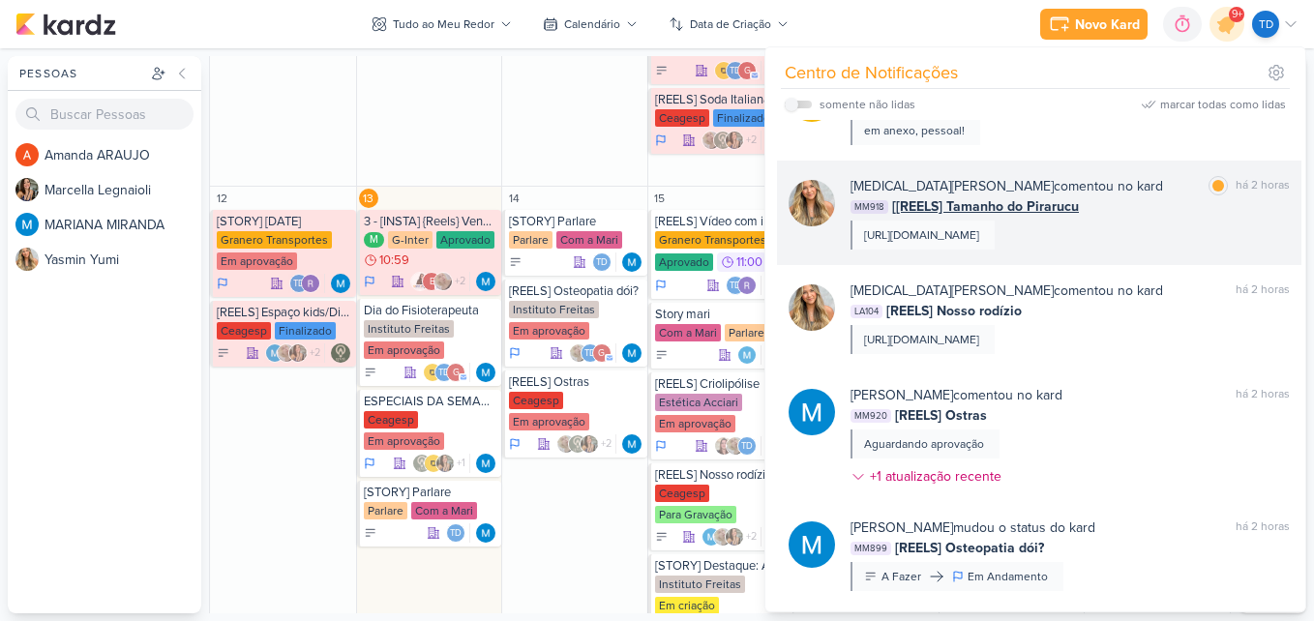
click at [1162, 173] on div "[MEDICAL_DATA][PERSON_NAME] comentou no kard marcar como lida há 2 horas MM918 …" at bounding box center [1039, 213] width 525 height 105
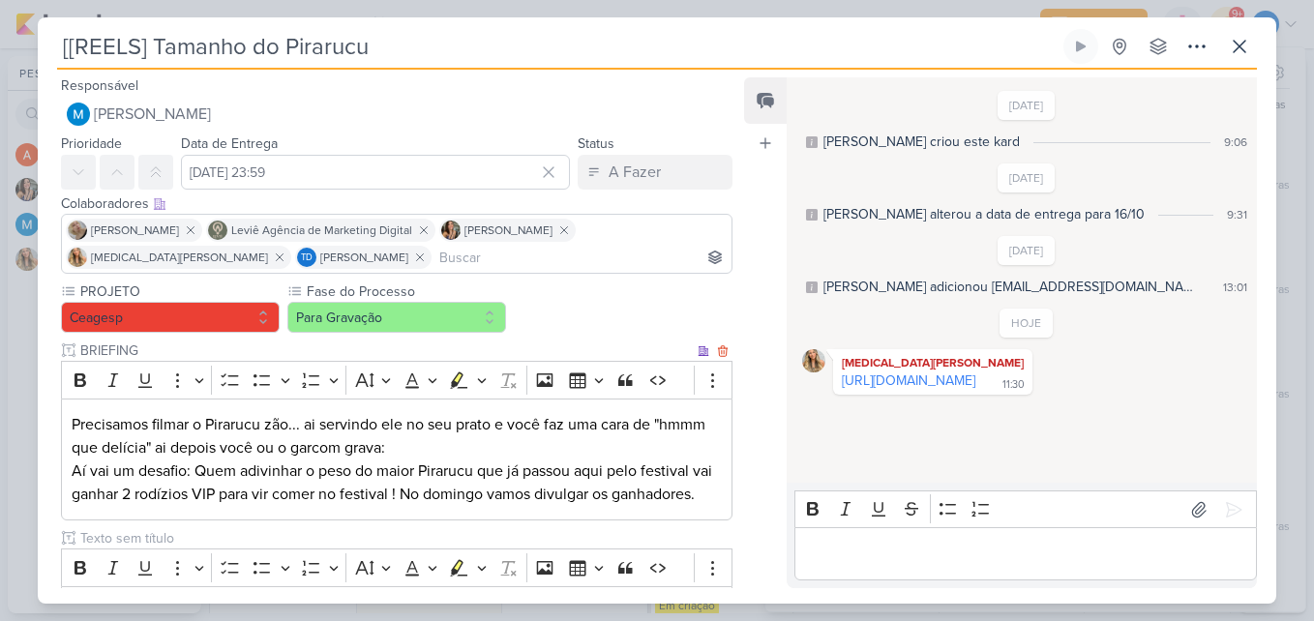
scroll to position [414, 0]
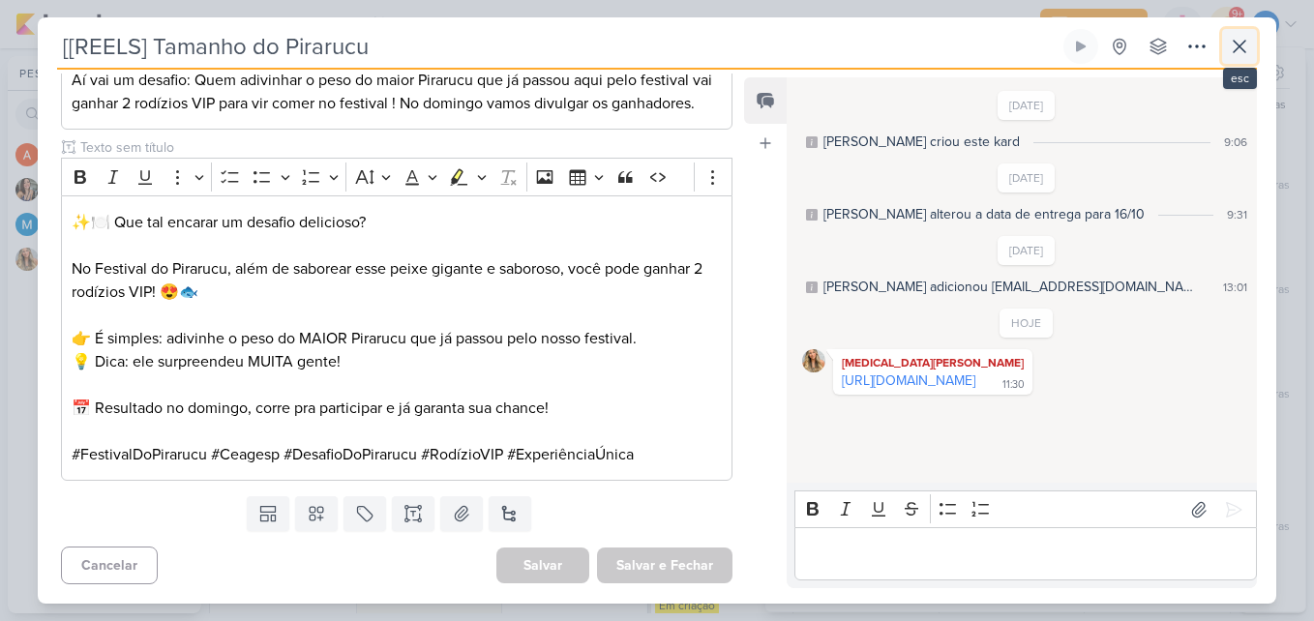
click at [1252, 48] on button at bounding box center [1239, 46] width 35 height 35
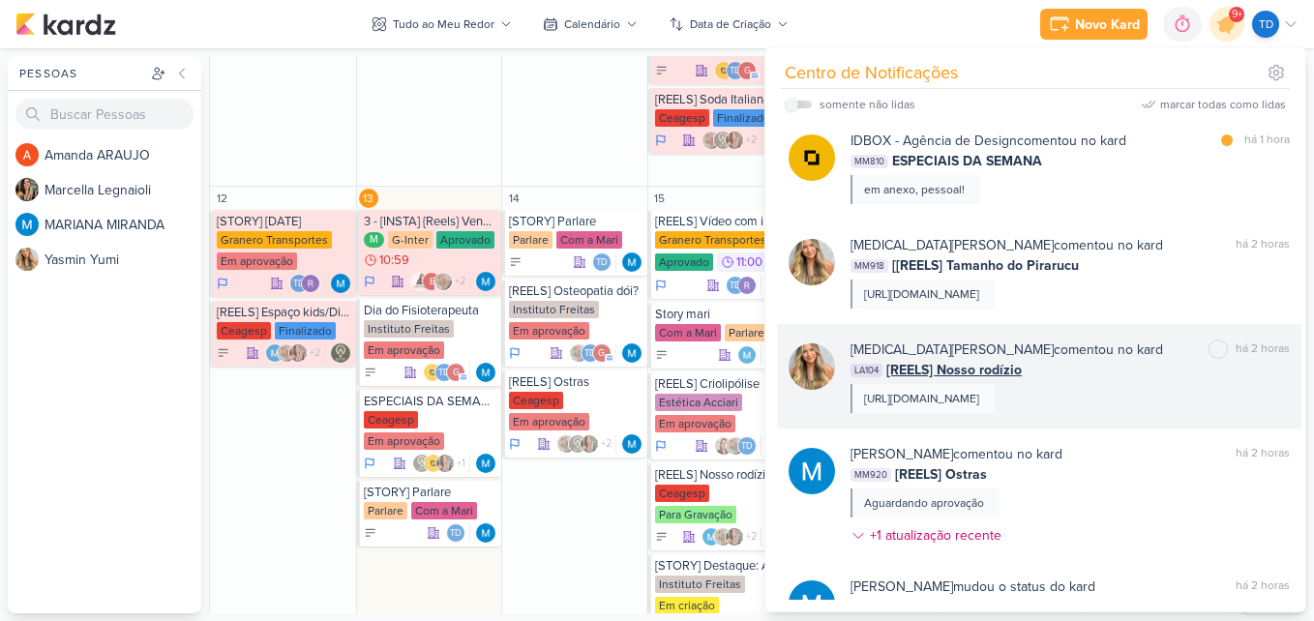
scroll to position [0, 0]
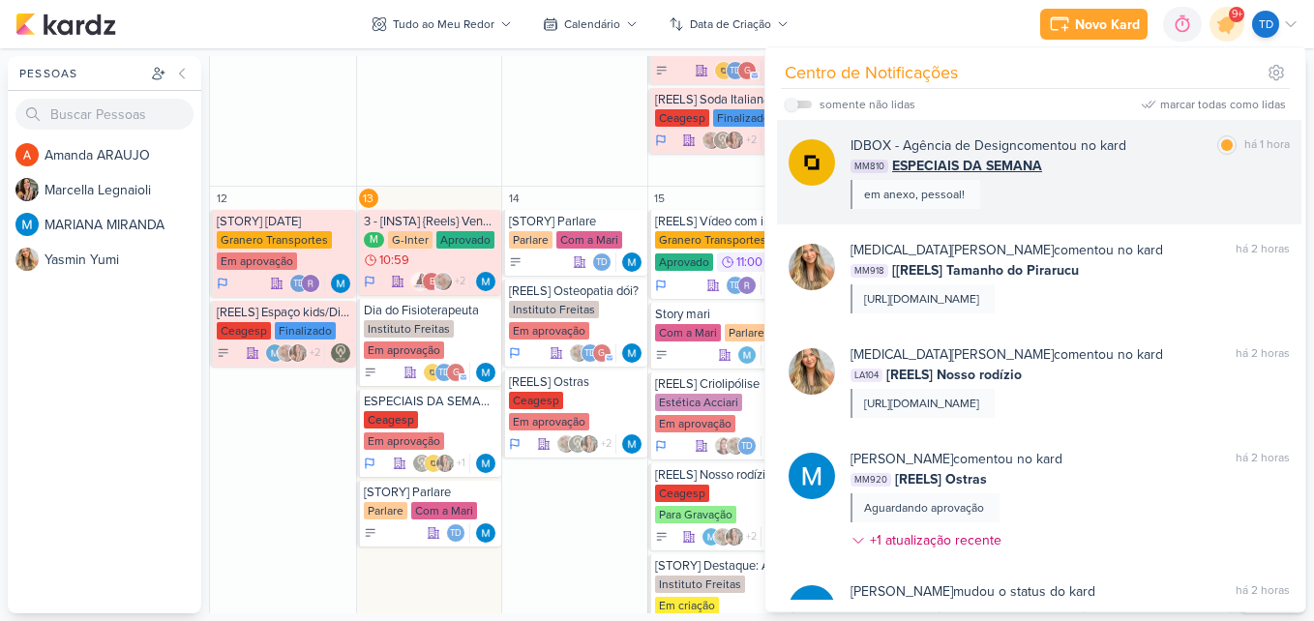
click at [1178, 180] on div "IDBOX - Agência de Design comentou no kard marcar como lida há 1 hora MM810 ESP…" at bounding box center [1070, 172] width 439 height 74
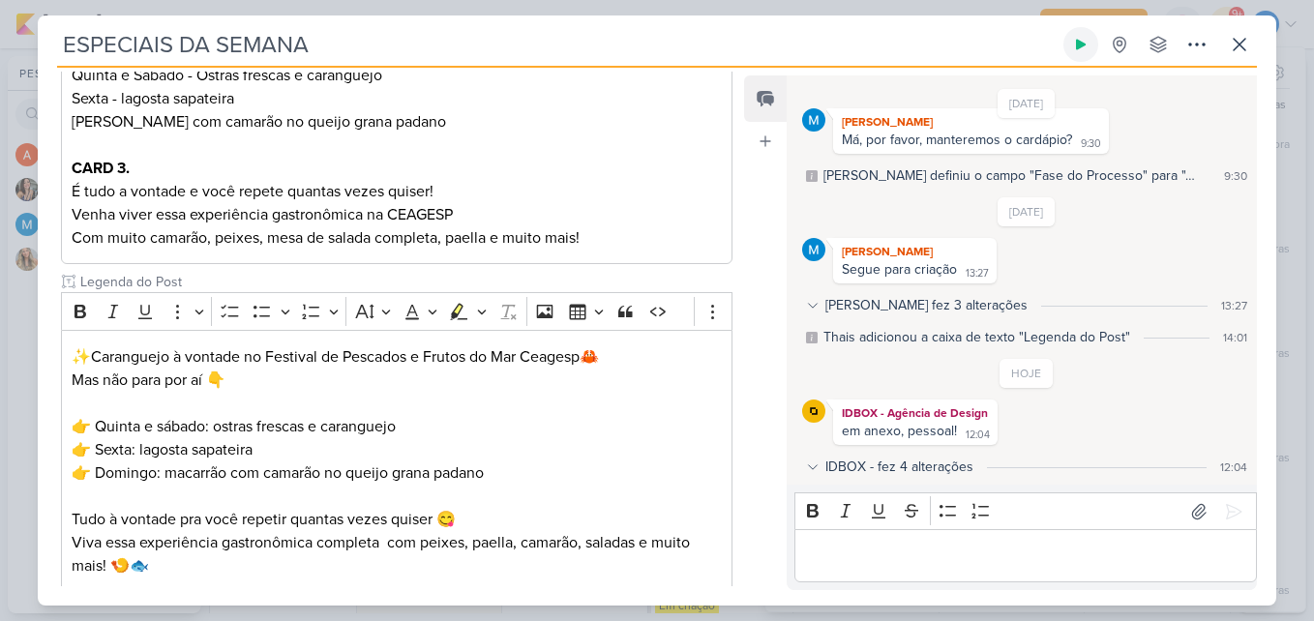
scroll to position [581, 0]
click at [1243, 60] on button at bounding box center [1239, 44] width 35 height 35
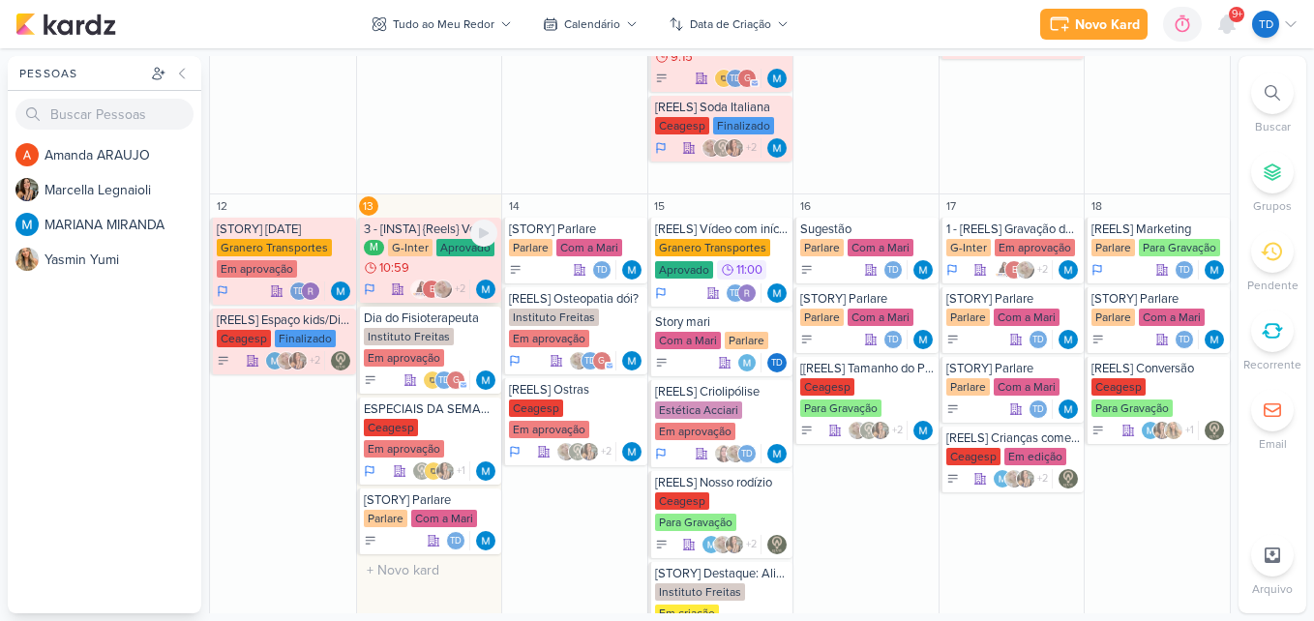
scroll to position [962, 0]
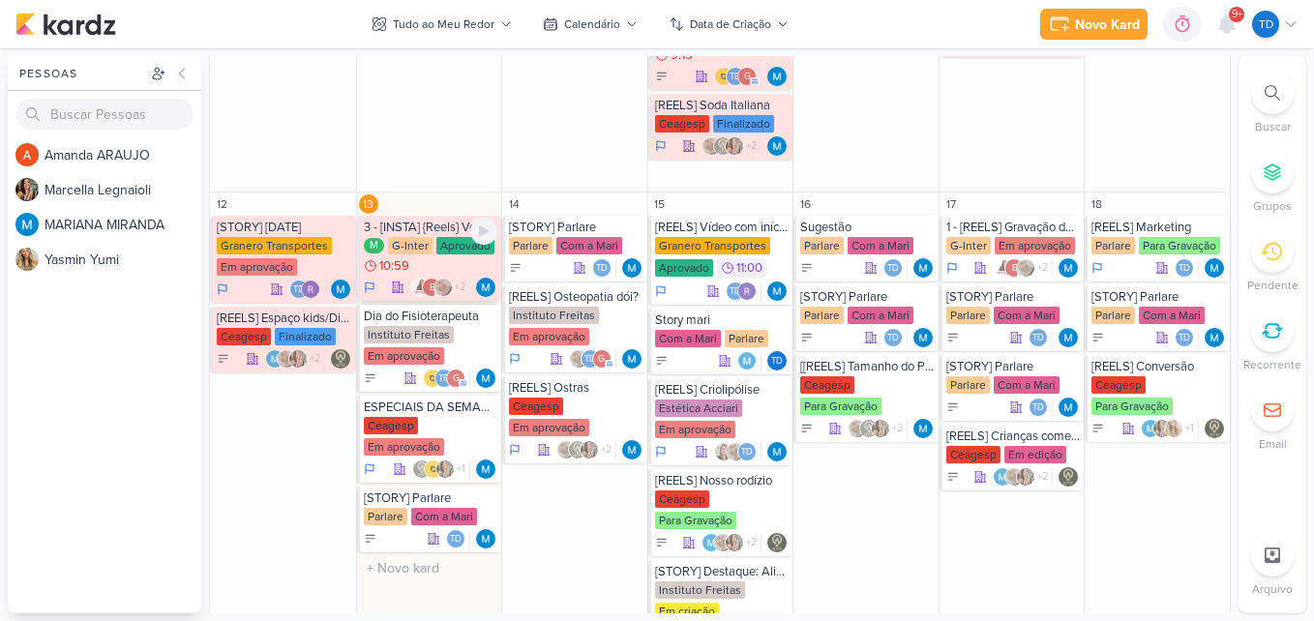
click at [429, 258] on div "M G-Inter Aprovado 10:59" at bounding box center [431, 256] width 135 height 39
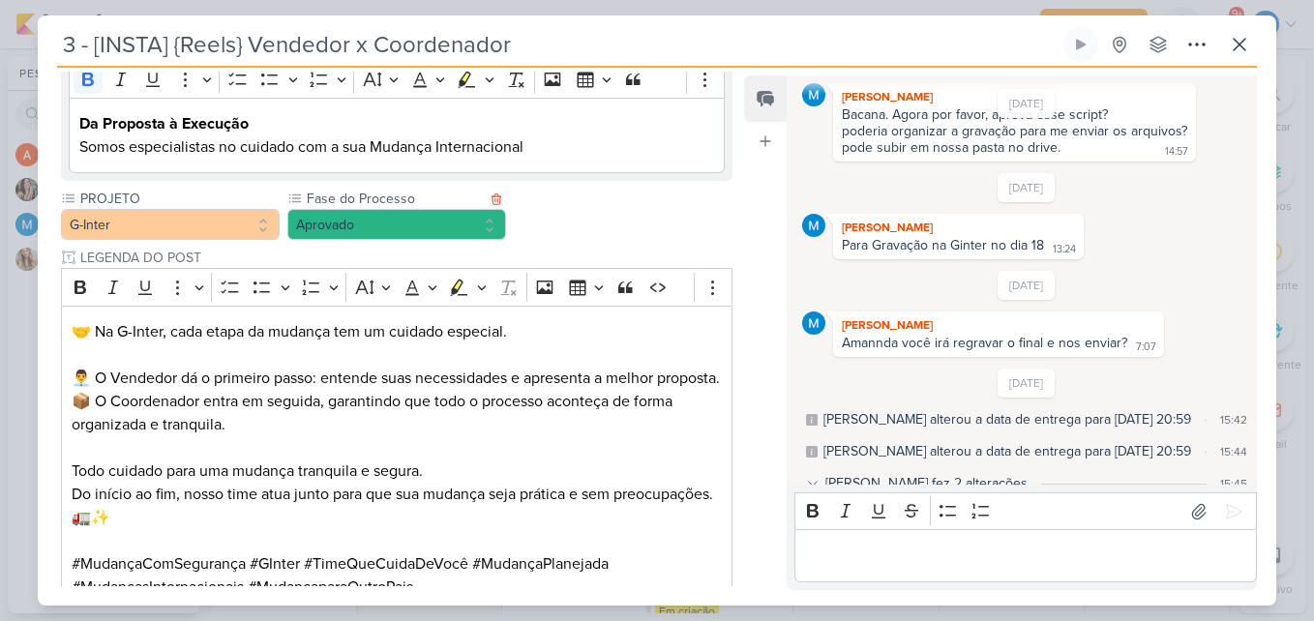
scroll to position [1355, 0]
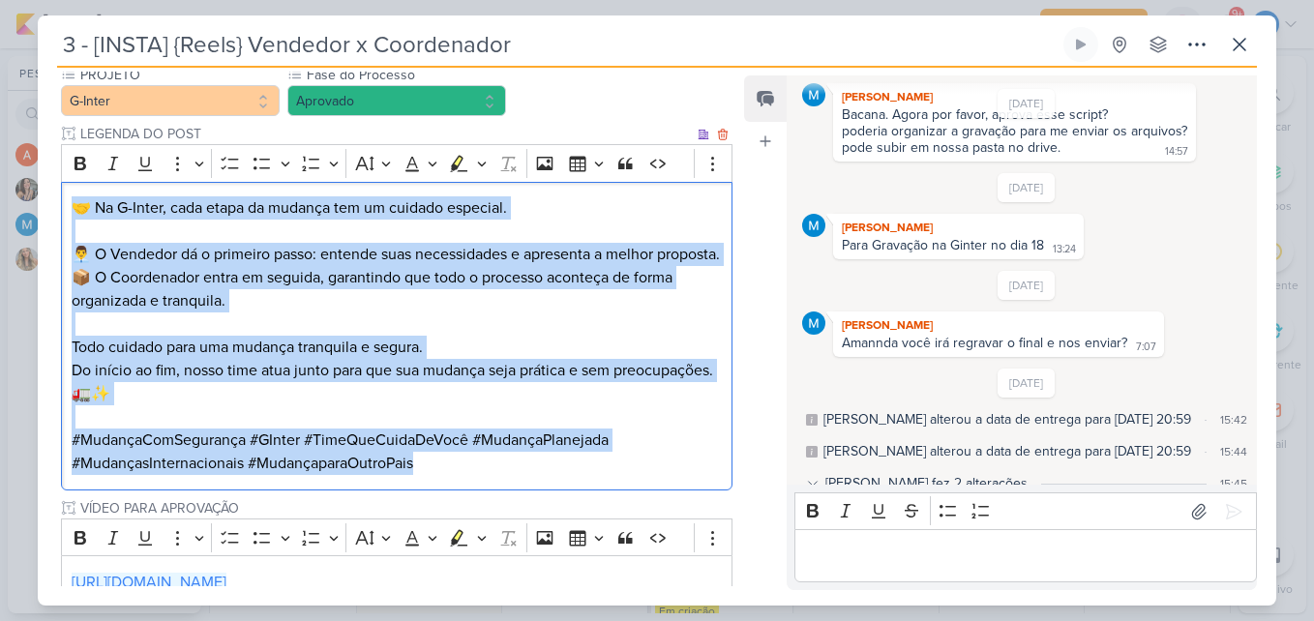
drag, startPoint x: 63, startPoint y: 203, endPoint x: 624, endPoint y: 489, distance: 629.8
click at [624, 489] on div "🤝 Na G-Inter, cada etapa da mudança tem um cuidado especial. 👨‍💼 O Vendedor dá …" at bounding box center [397, 336] width 672 height 309
copy div "🤝 Na G-Inter, cada etapa da mudança tem um cuidado especial. 👨‍💼 O Vendedor dá …"
click at [433, 394] on p "Do início ao fim, nosso time atua junto para que sua mudança seja prática e sem…" at bounding box center [397, 382] width 650 height 46
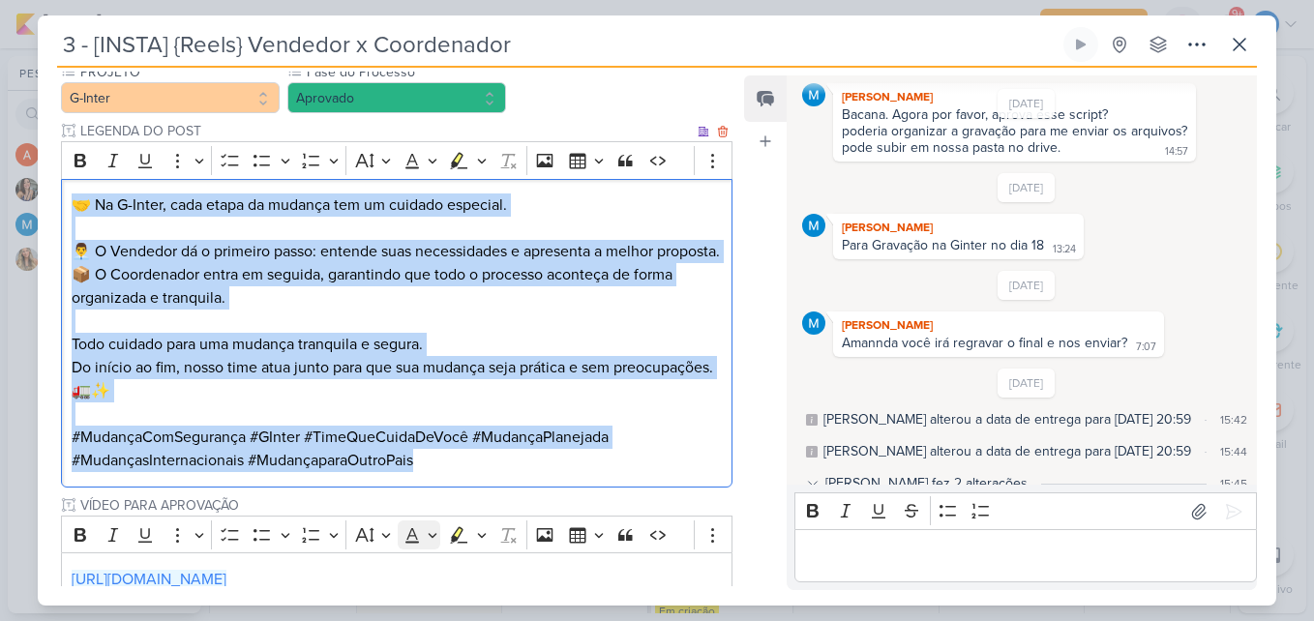
scroll to position [1531, 0]
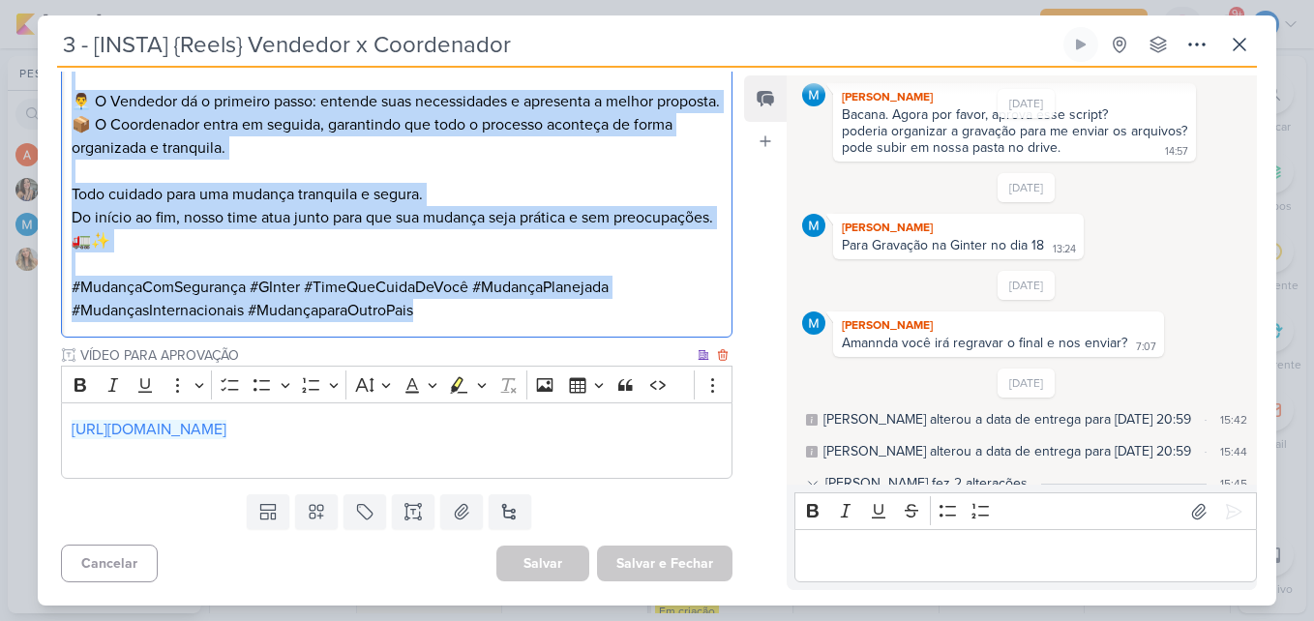
click at [226, 434] on link "[URL][DOMAIN_NAME]" at bounding box center [149, 429] width 155 height 19
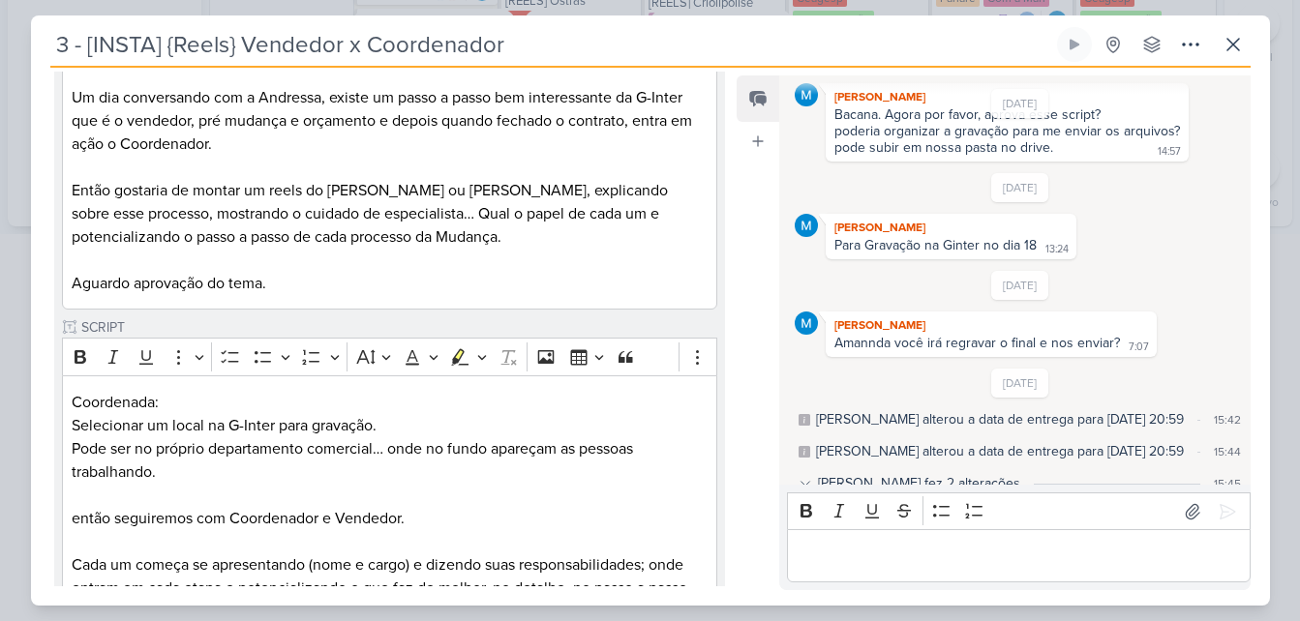
scroll to position [0, 0]
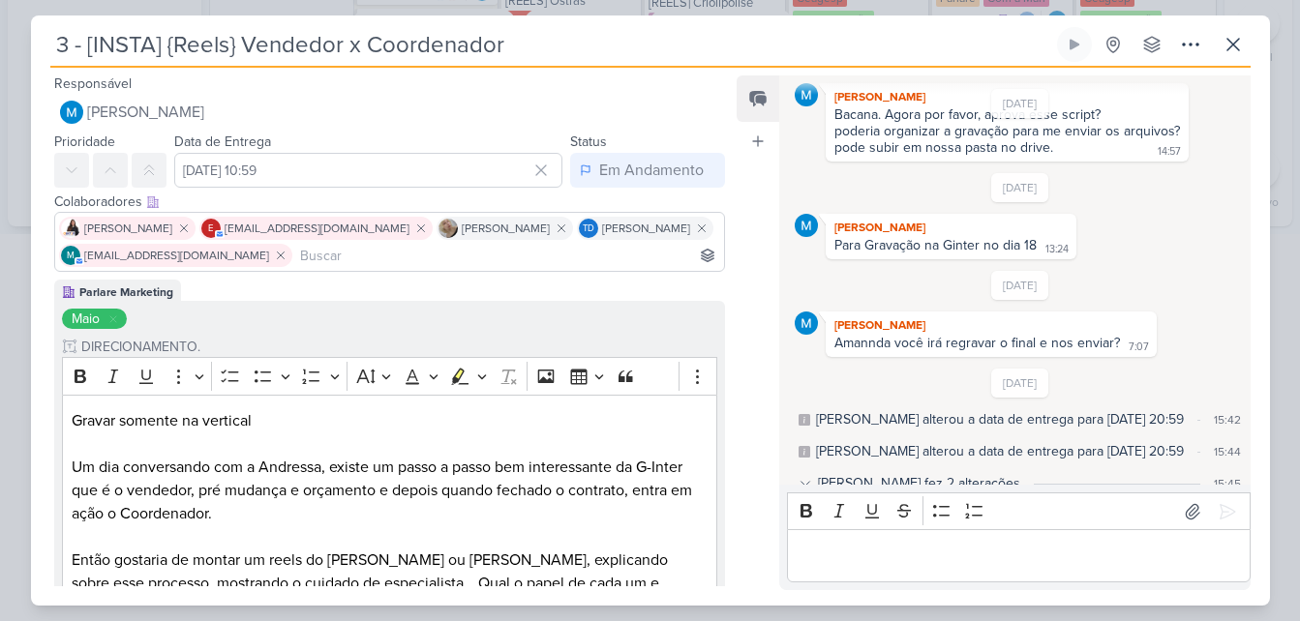
click at [954, 473] on div "[PERSON_NAME] fez 2 alterações" at bounding box center [919, 483] width 202 height 20
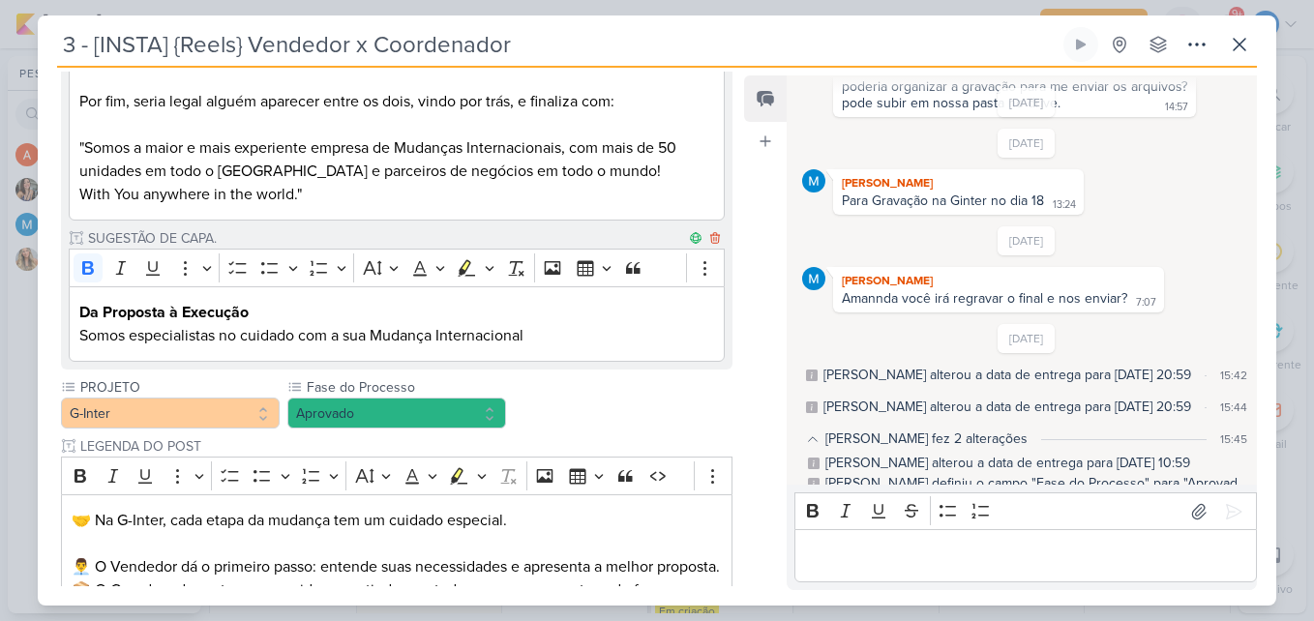
scroll to position [1065, 0]
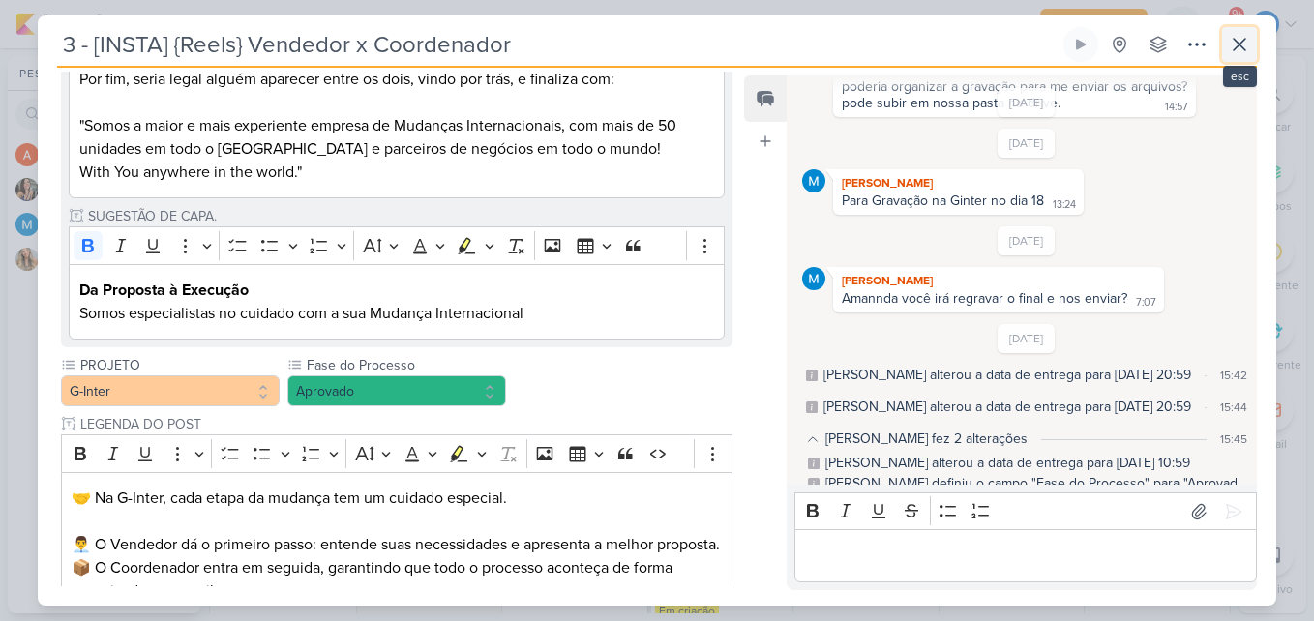
click at [1234, 50] on icon at bounding box center [1240, 45] width 12 height 12
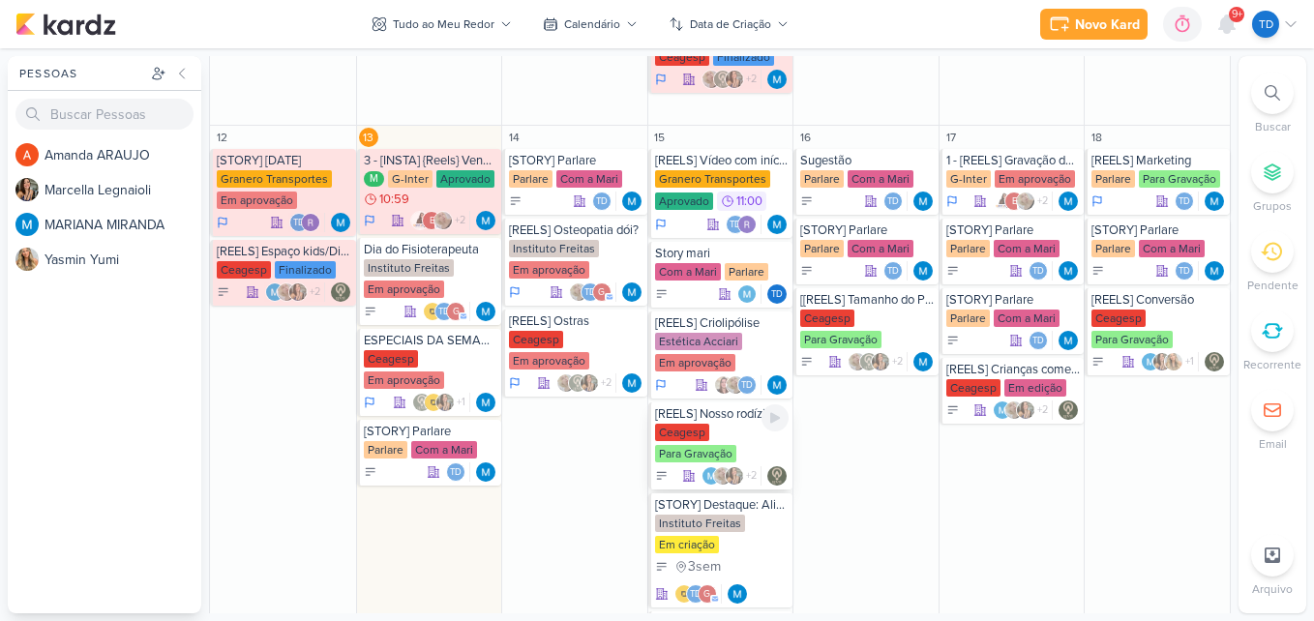
scroll to position [1059, 0]
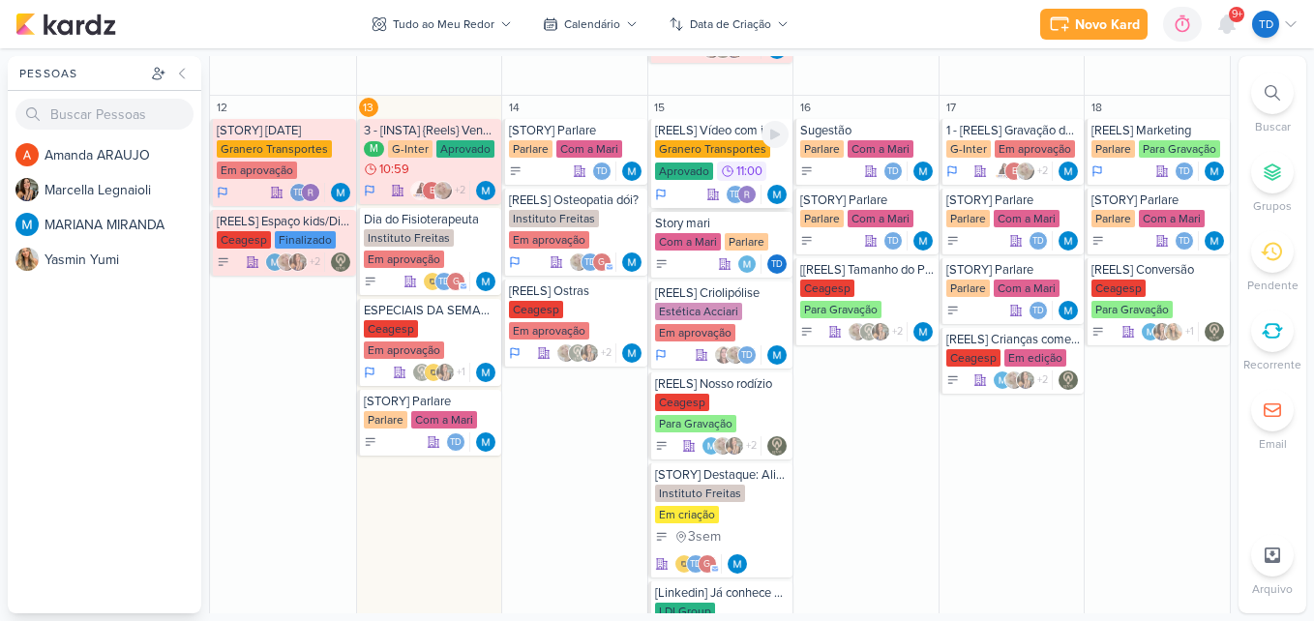
click at [729, 145] on div "Granero Transportes" at bounding box center [712, 148] width 115 height 17
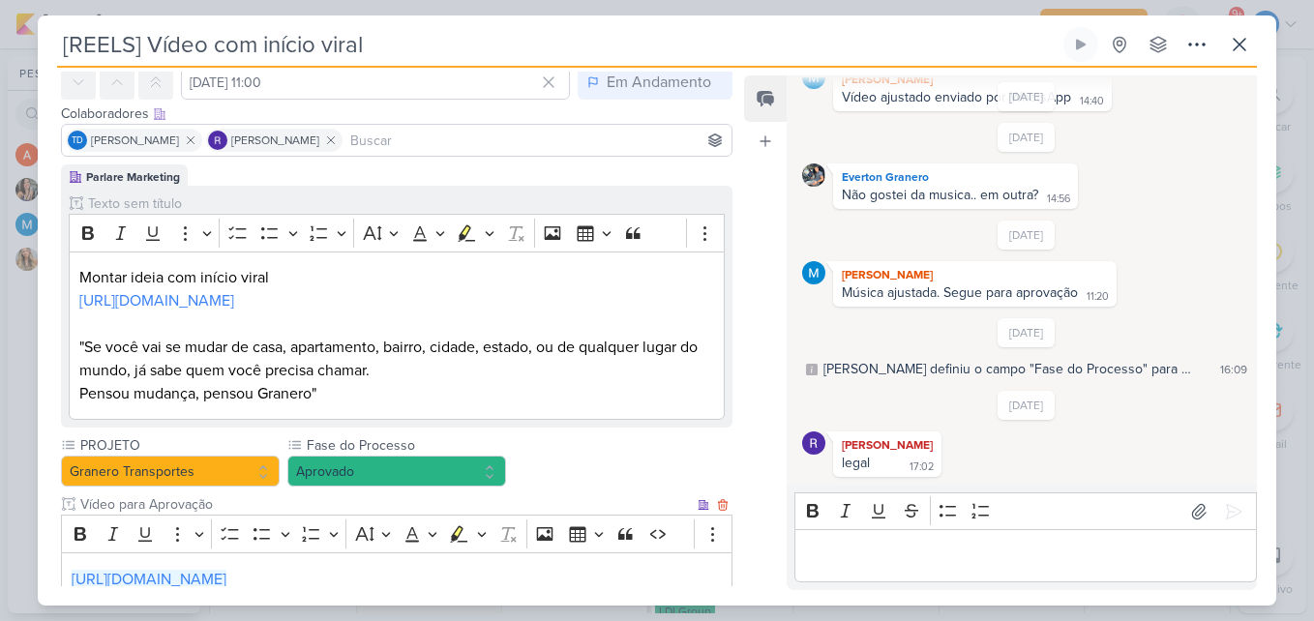
scroll to position [0, 0]
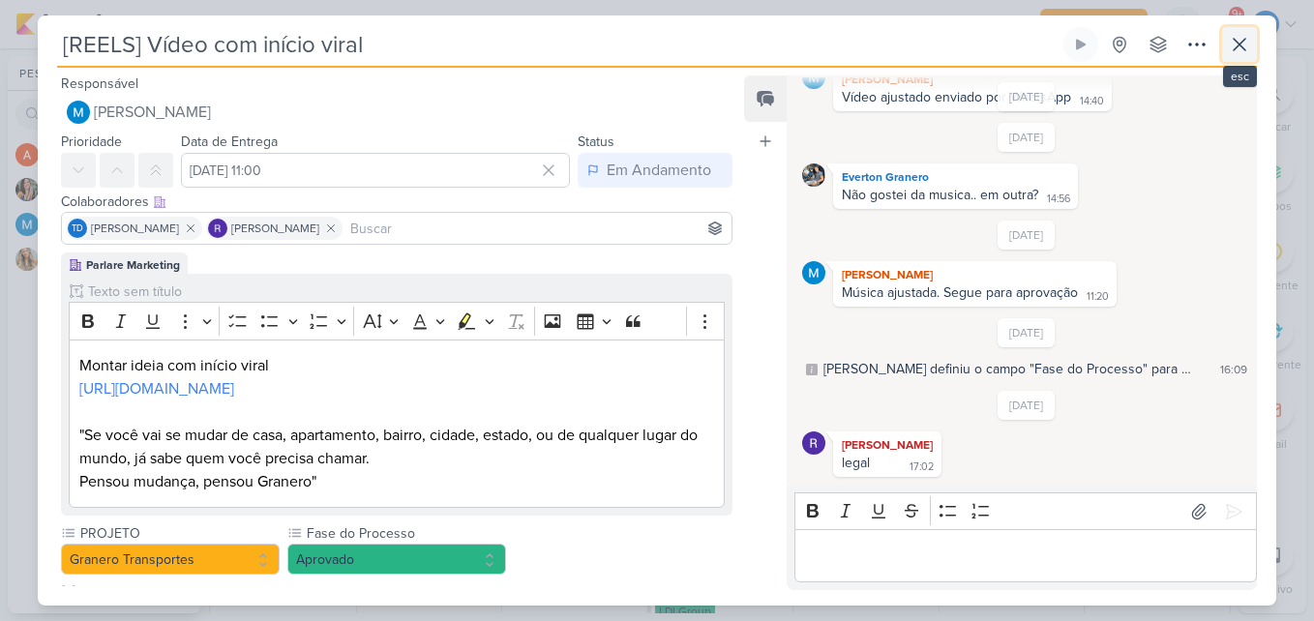
click at [1247, 57] on button at bounding box center [1239, 44] width 35 height 35
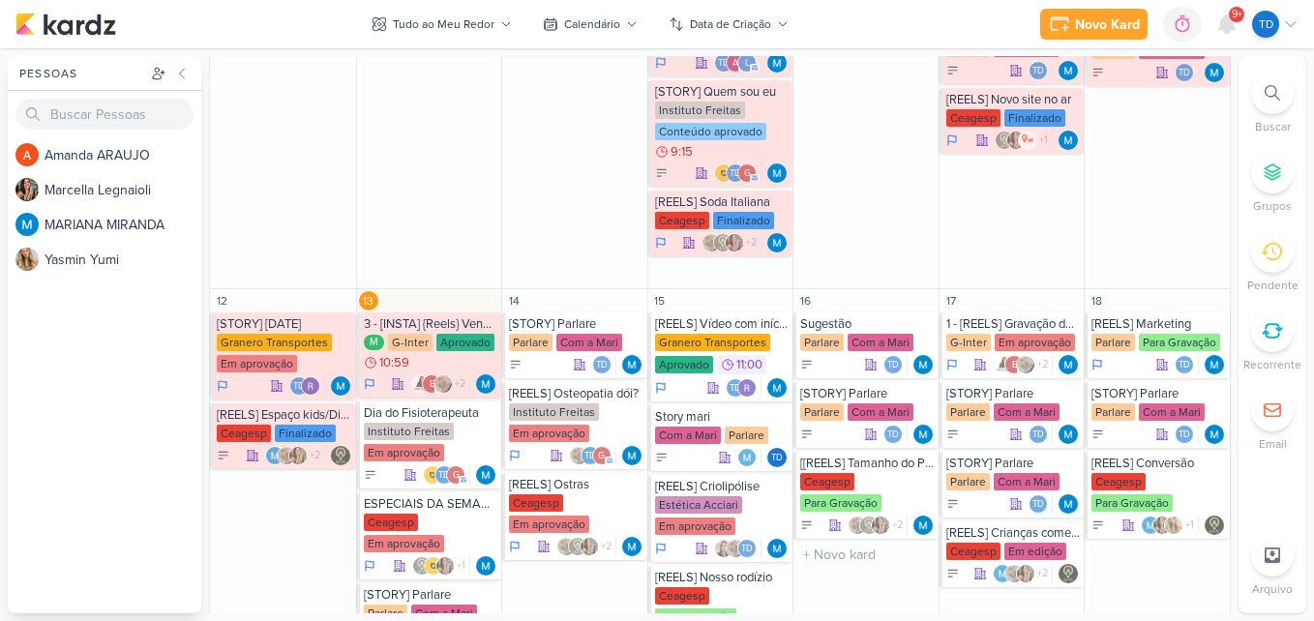
scroll to position [1059, 0]
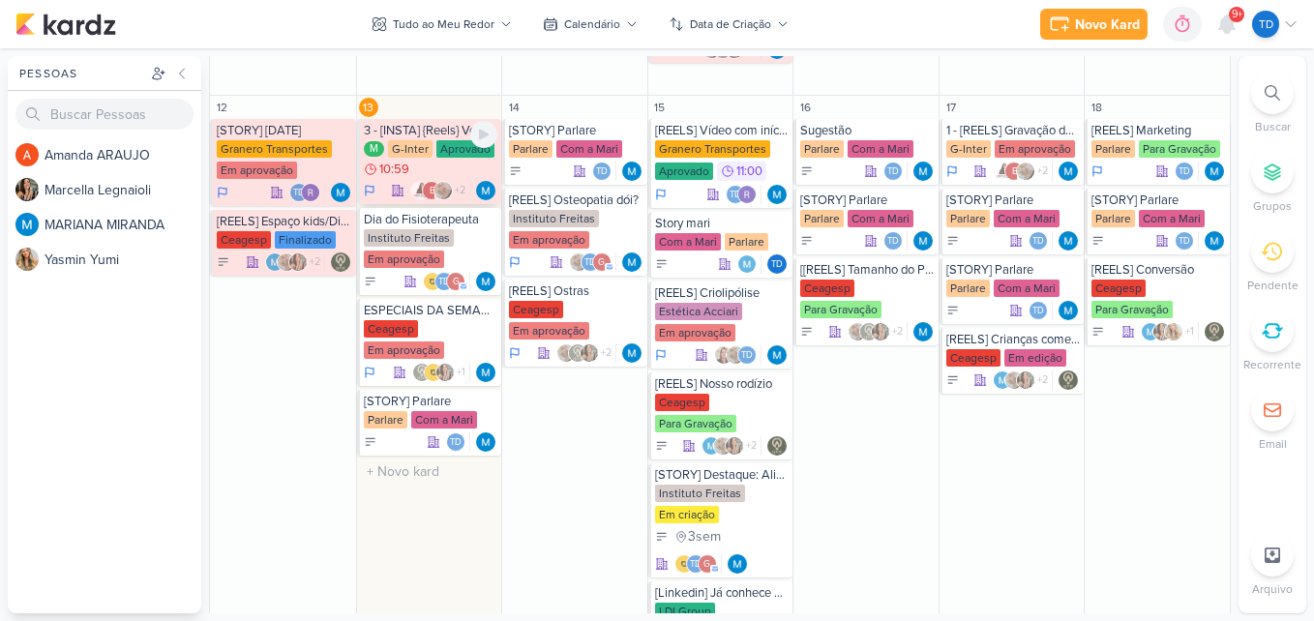
click at [448, 141] on div "Aprovado" at bounding box center [465, 148] width 58 height 17
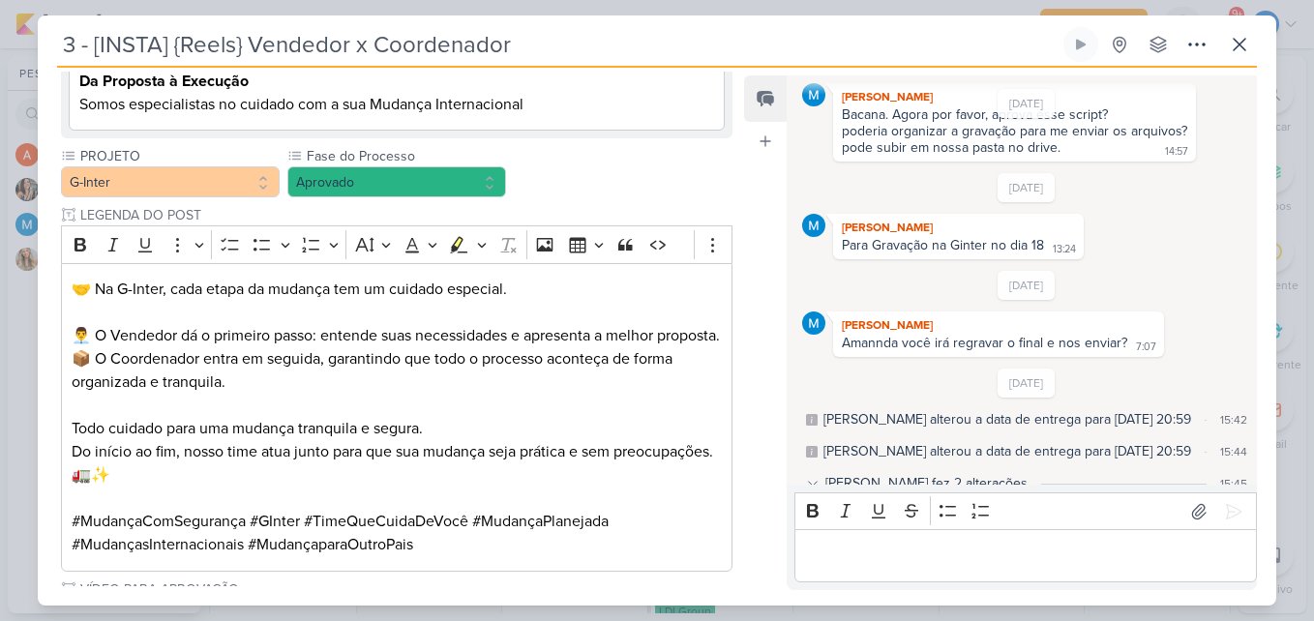
scroll to position [1355, 0]
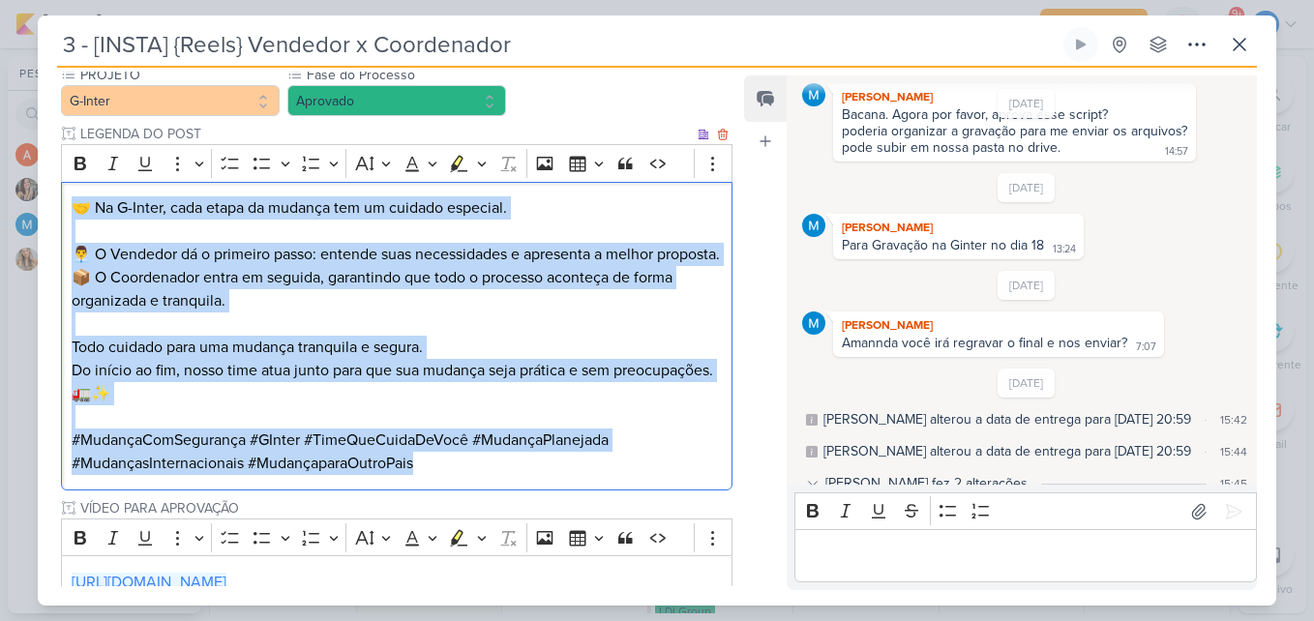
drag, startPoint x: 75, startPoint y: 205, endPoint x: 454, endPoint y: 490, distance: 474.2
click at [454, 490] on div "🤝 Na G-Inter, cada etapa da mudança tem um cuidado especial. 👨‍💼 O Vendedor dá …" at bounding box center [397, 336] width 672 height 309
copy div "🤝 Na G-Inter, cada etapa da mudança tem um cuidado especial. 👨‍💼 O Vendedor dá …"
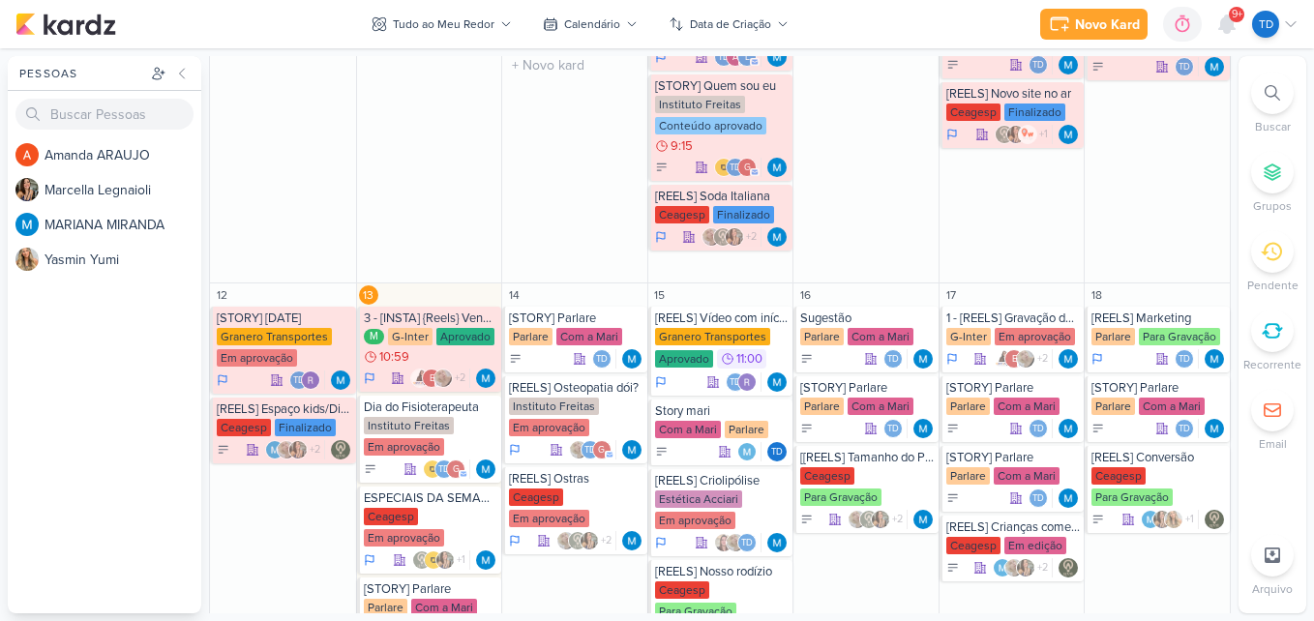
scroll to position [1065, 0]
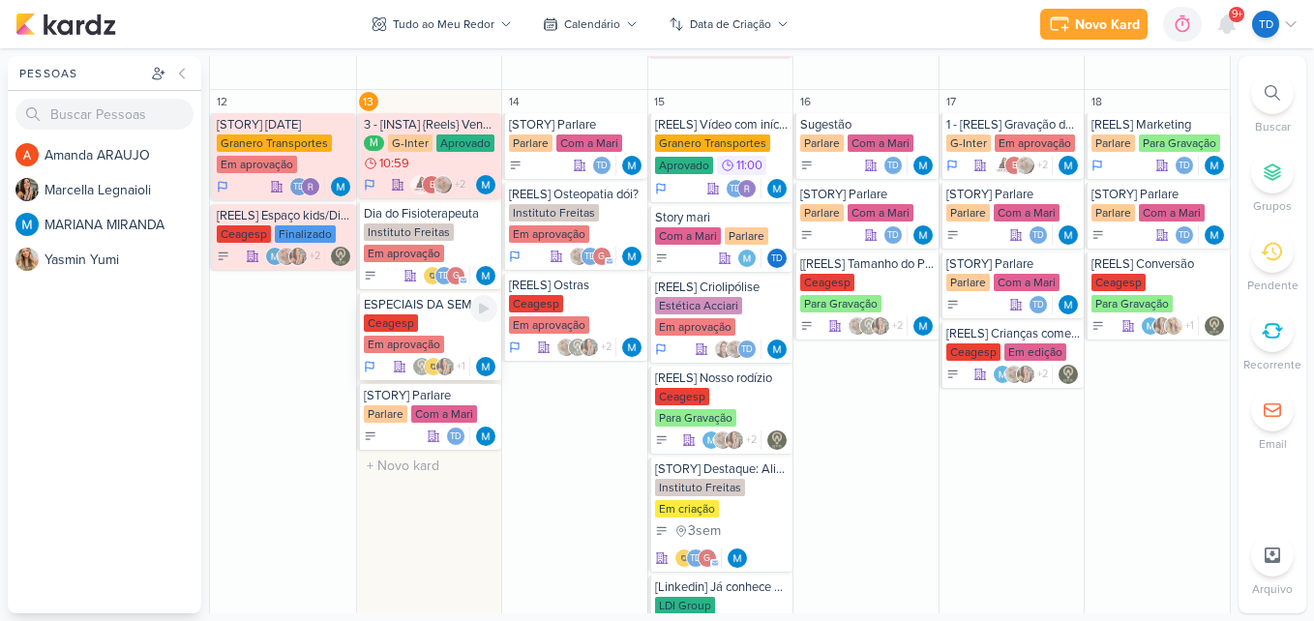
click at [451, 334] on div "Ceagesp Em aprovação" at bounding box center [431, 335] width 135 height 41
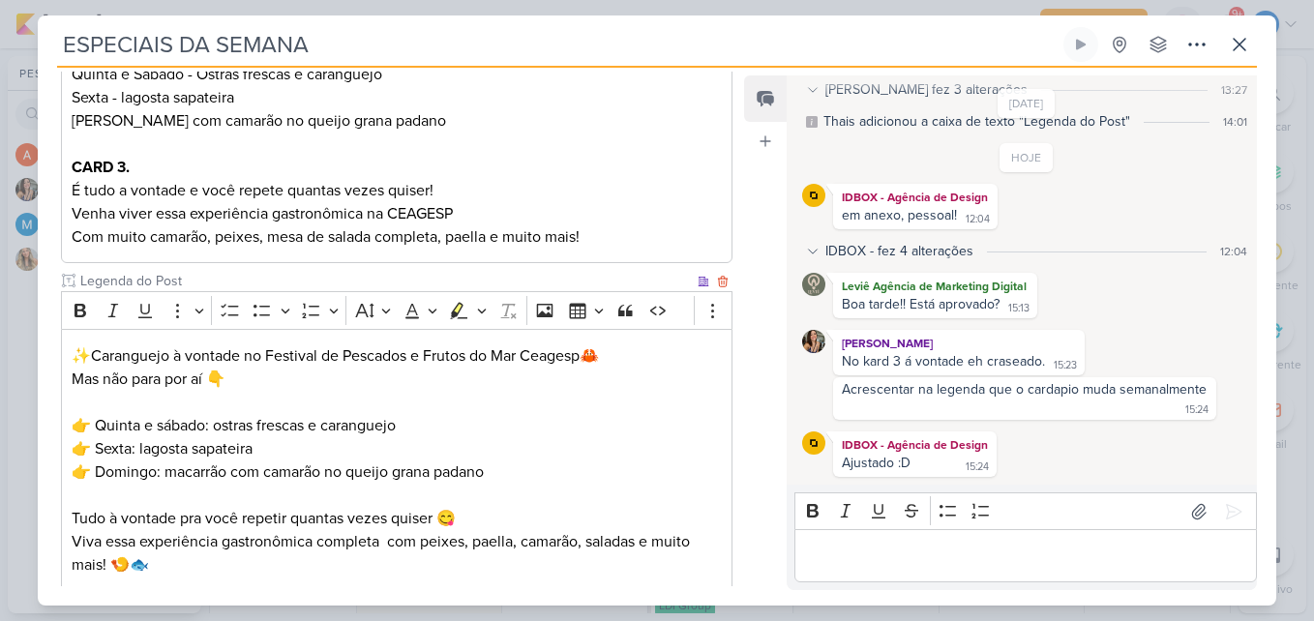
scroll to position [946, 0]
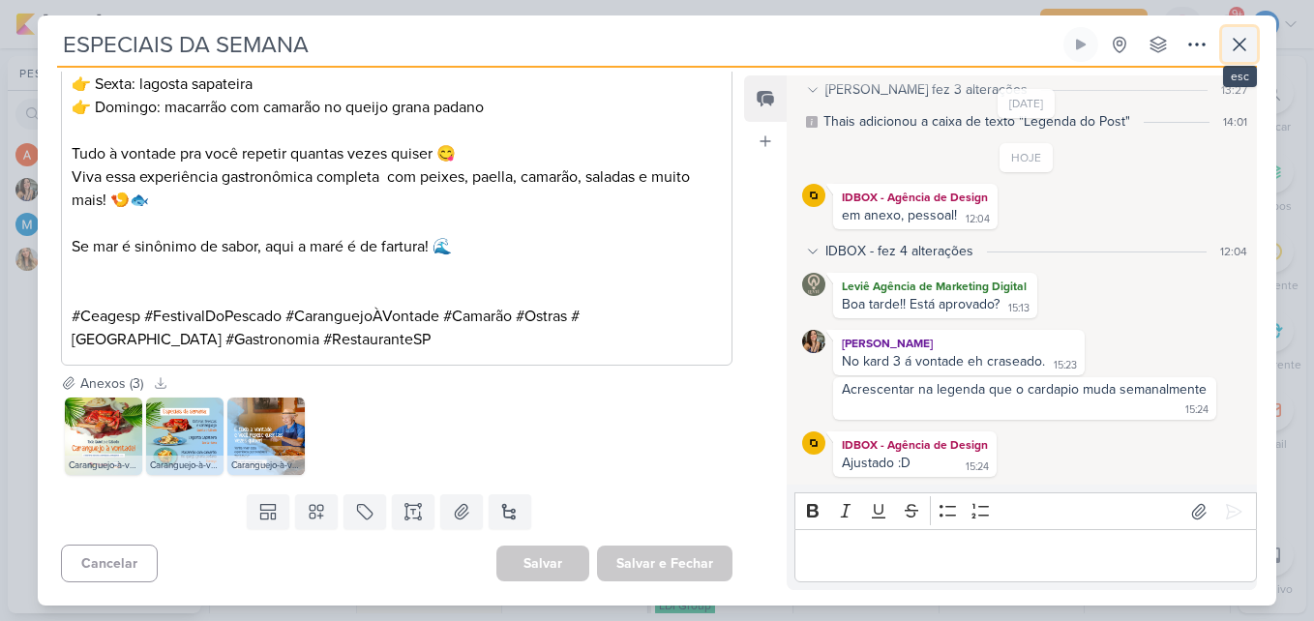
click at [1237, 52] on icon at bounding box center [1239, 44] width 23 height 23
